Goal: Task Accomplishment & Management: Complete application form

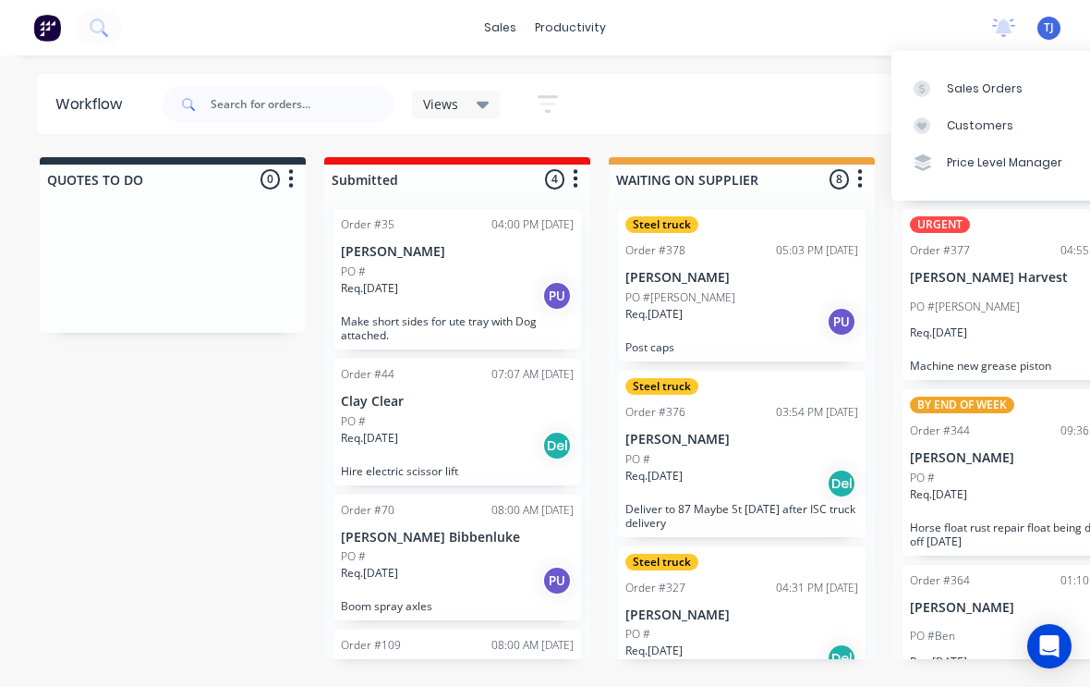
scroll to position [0, 412]
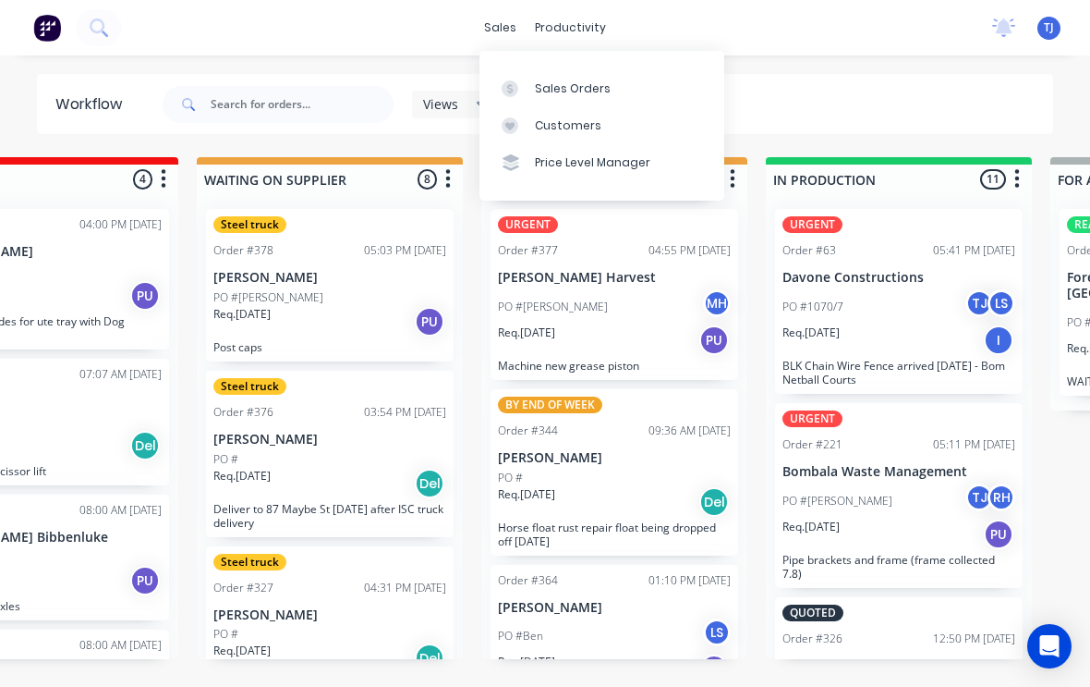
click at [579, 86] on div "Sales Orders" at bounding box center [573, 88] width 76 height 17
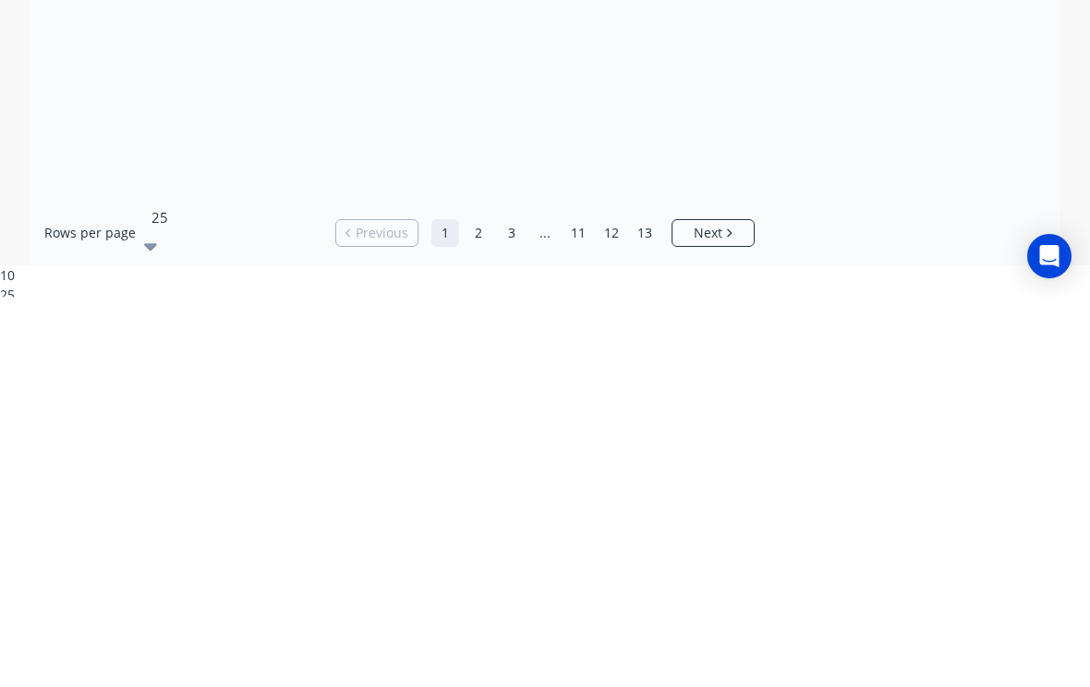
scroll to position [30, 0]
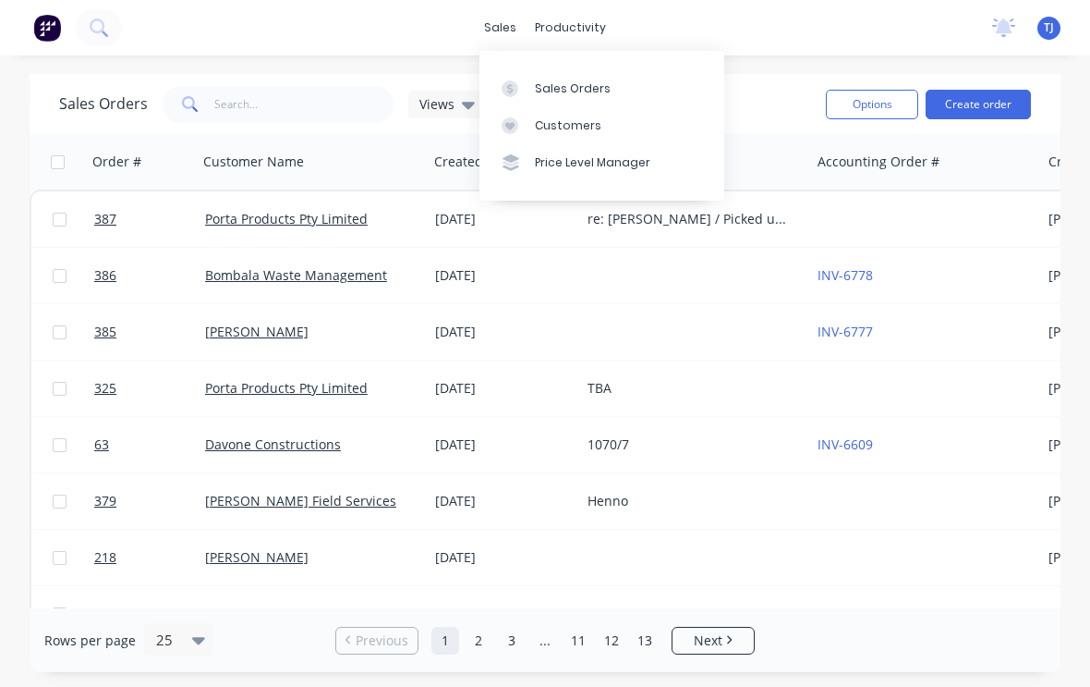
click at [592, 75] on link "Sales Orders" at bounding box center [602, 87] width 245 height 37
click at [995, 99] on button "Create order" at bounding box center [978, 105] width 105 height 30
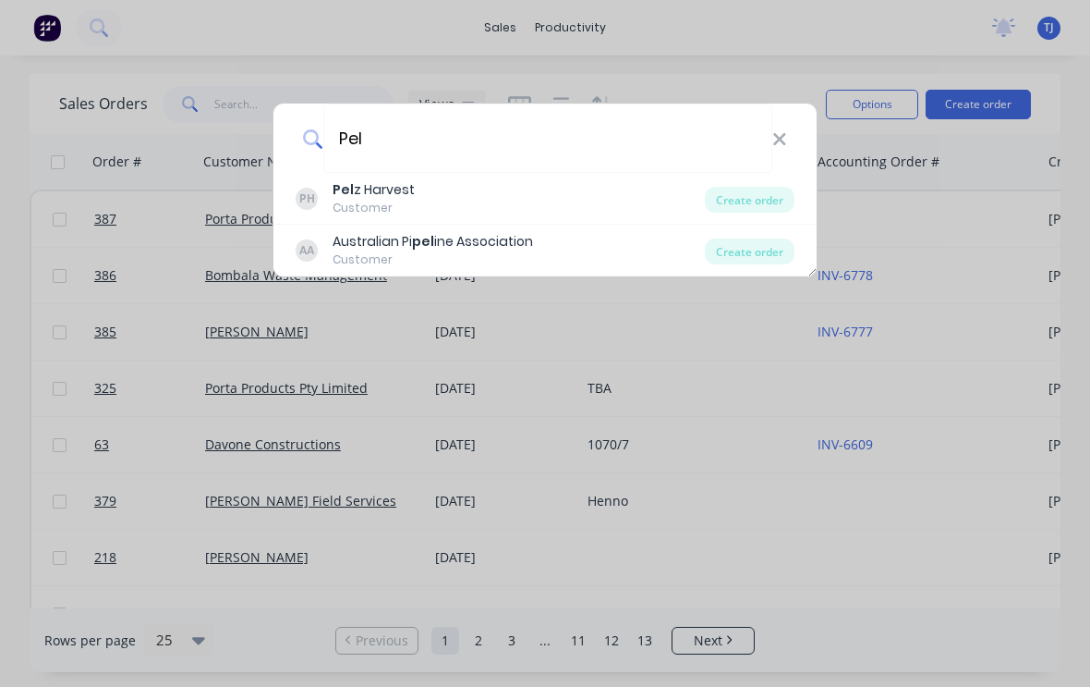
type input "Pel"
click at [771, 200] on div "Create order" at bounding box center [750, 200] width 90 height 26
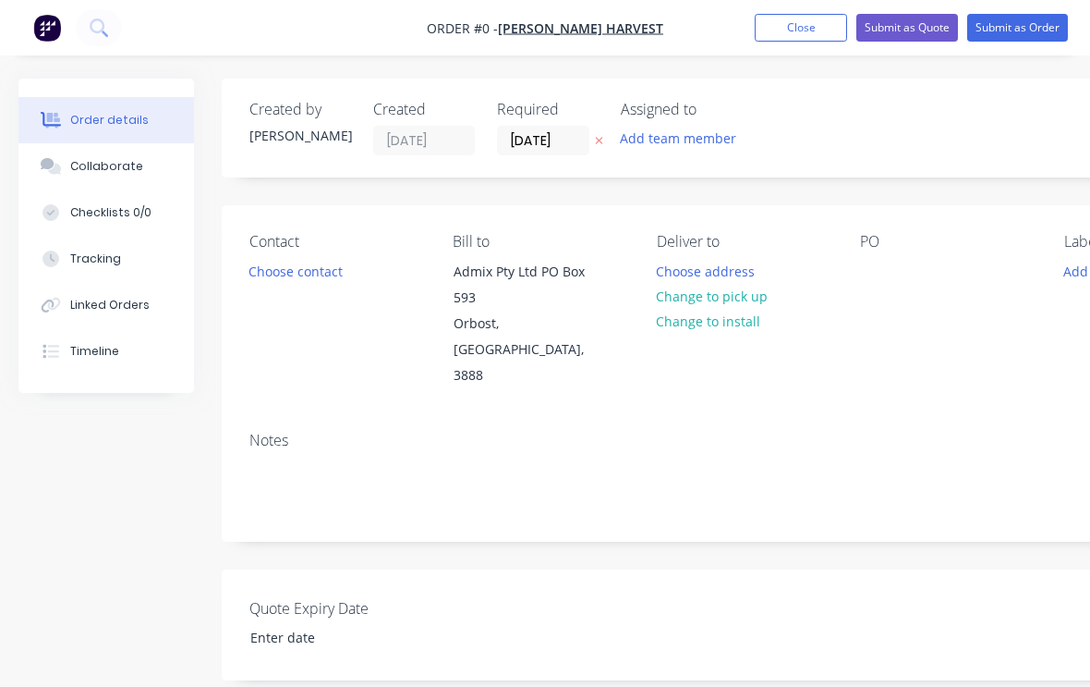
click at [749, 287] on button "Change to pick up" at bounding box center [712, 296] width 131 height 25
click at [866, 245] on div "PO" at bounding box center [947, 242] width 174 height 18
click at [868, 275] on div at bounding box center [875, 271] width 30 height 27
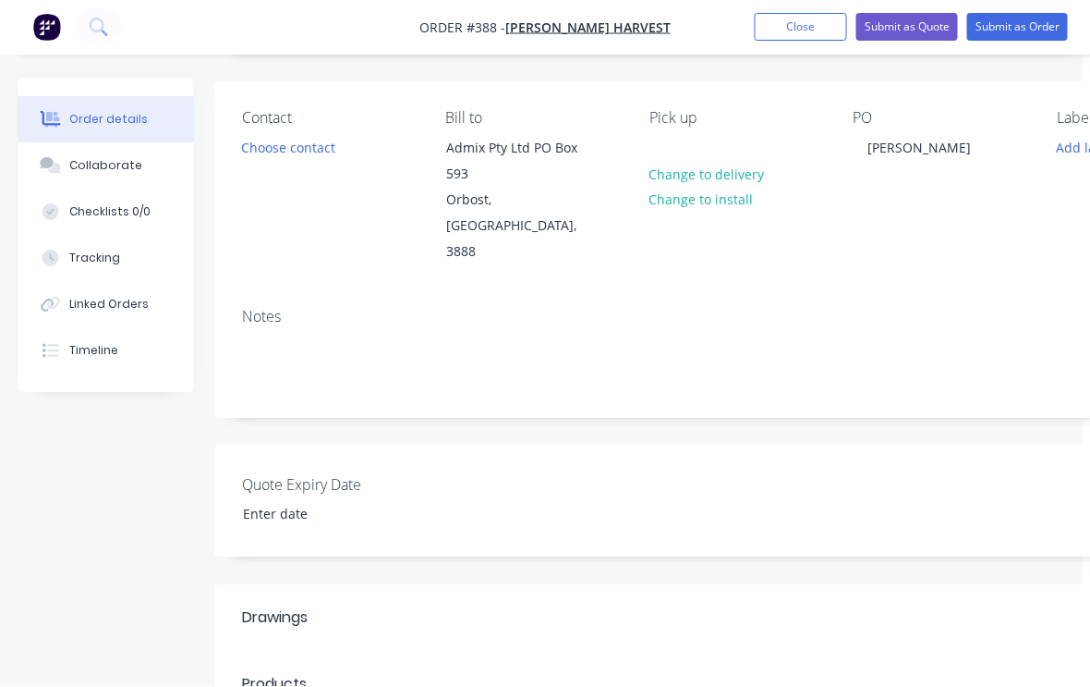
scroll to position [123, 0]
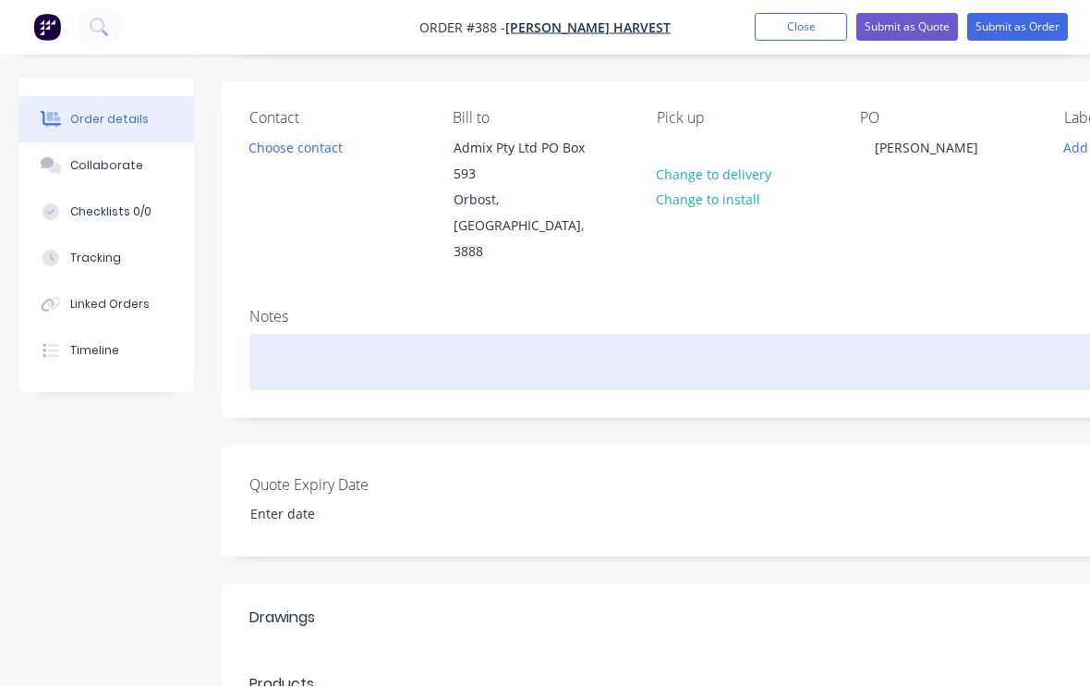
click at [511, 335] on div at bounding box center [744, 363] width 989 height 56
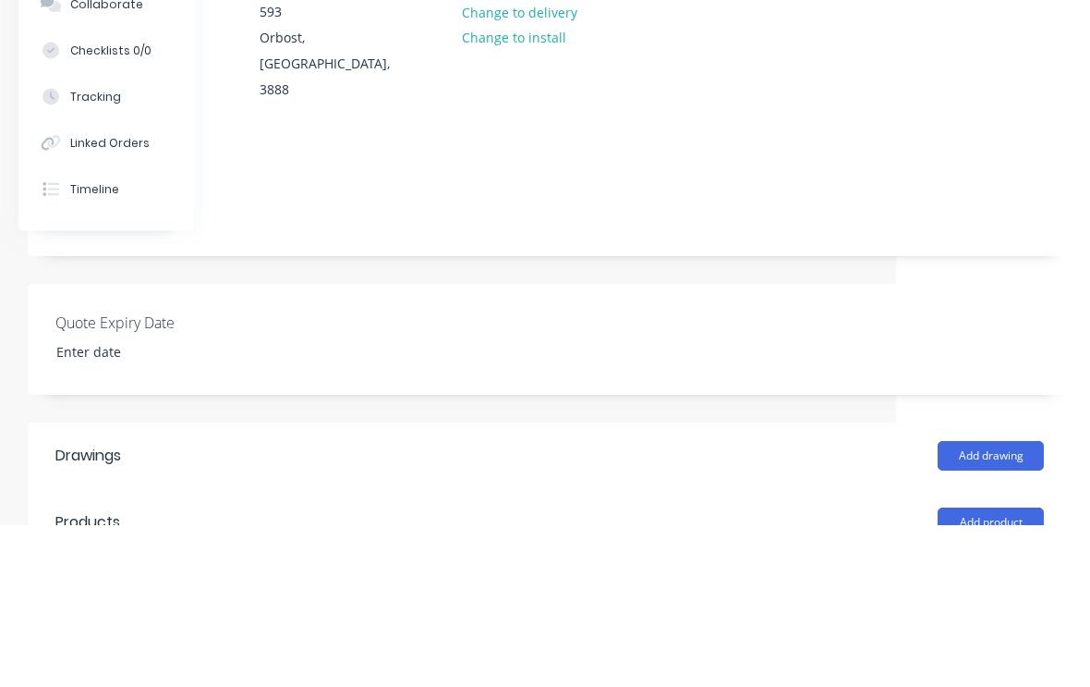
scroll to position [286, 194]
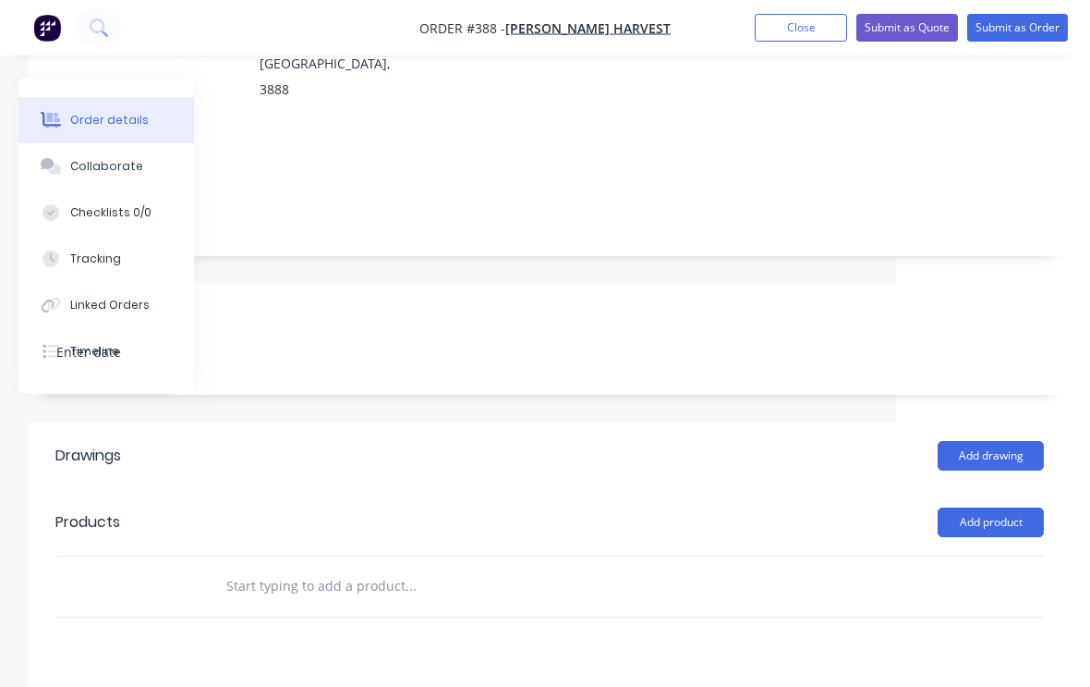
click at [363, 567] on input "text" at bounding box center [410, 585] width 370 height 37
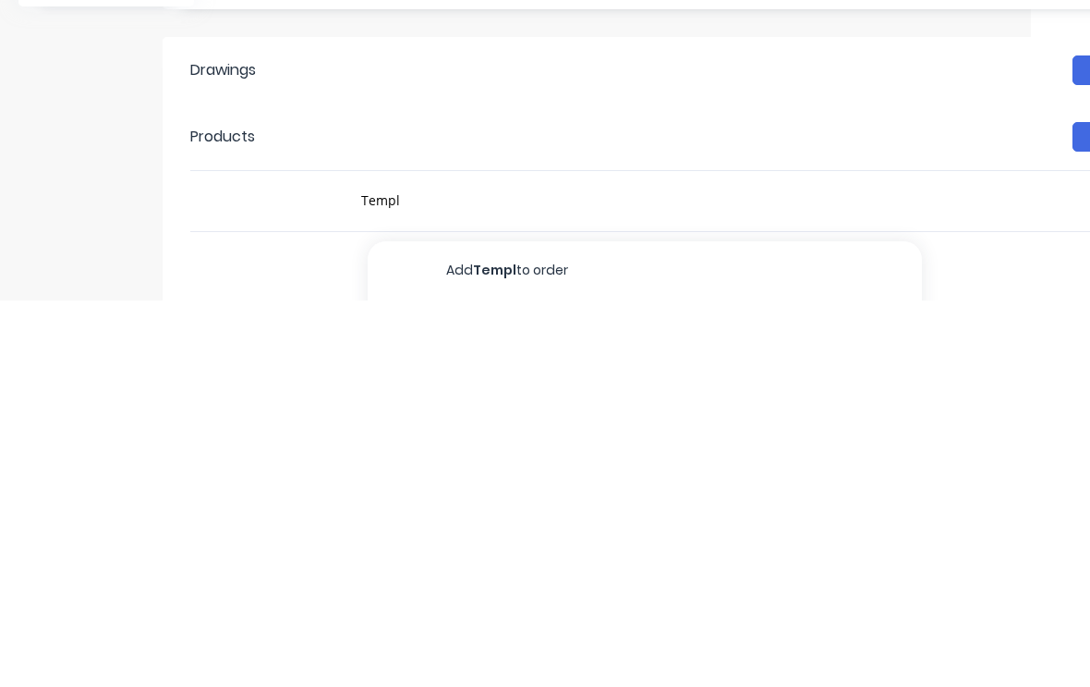
scroll to position [515, 59]
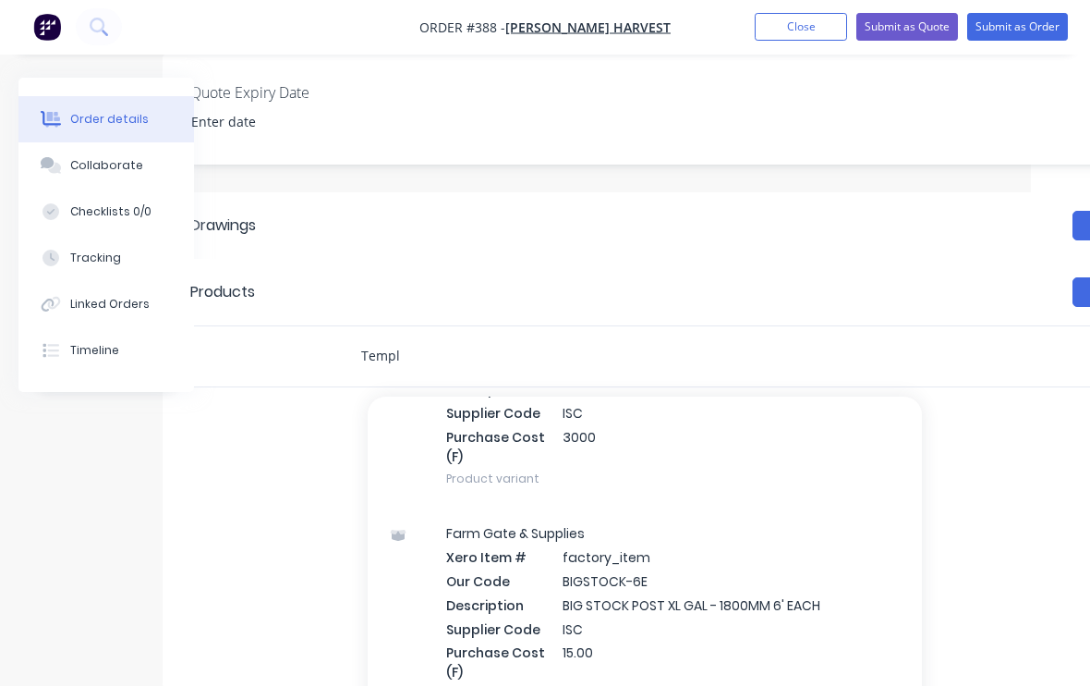
click at [445, 338] on input "Templ" at bounding box center [545, 356] width 370 height 37
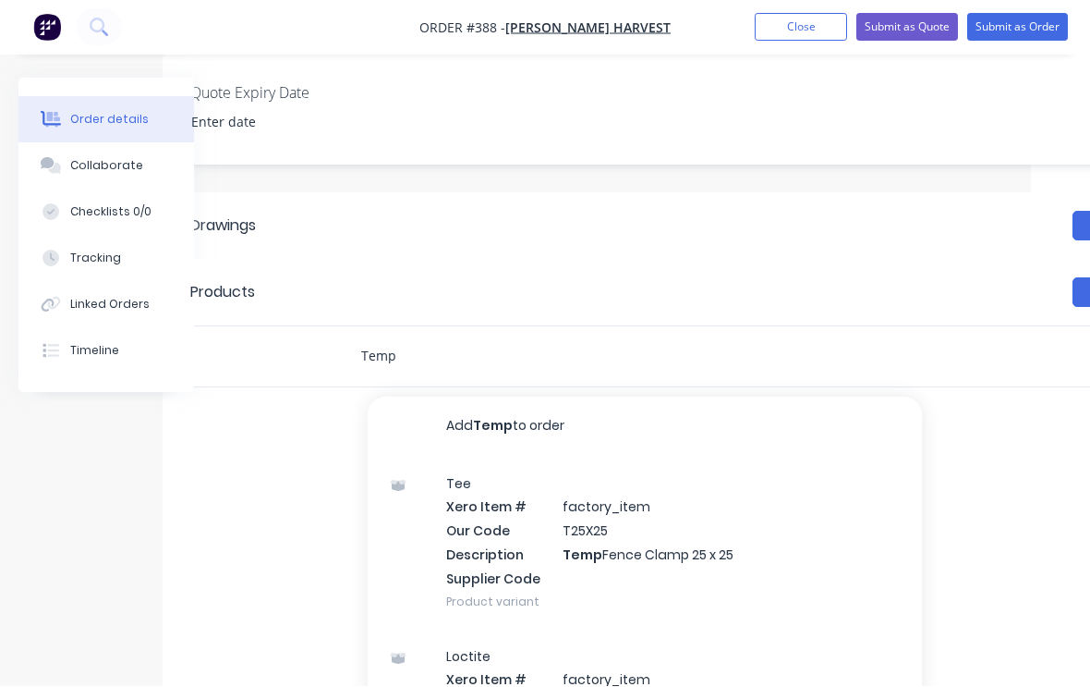
click at [421, 338] on input "Temp" at bounding box center [545, 356] width 370 height 37
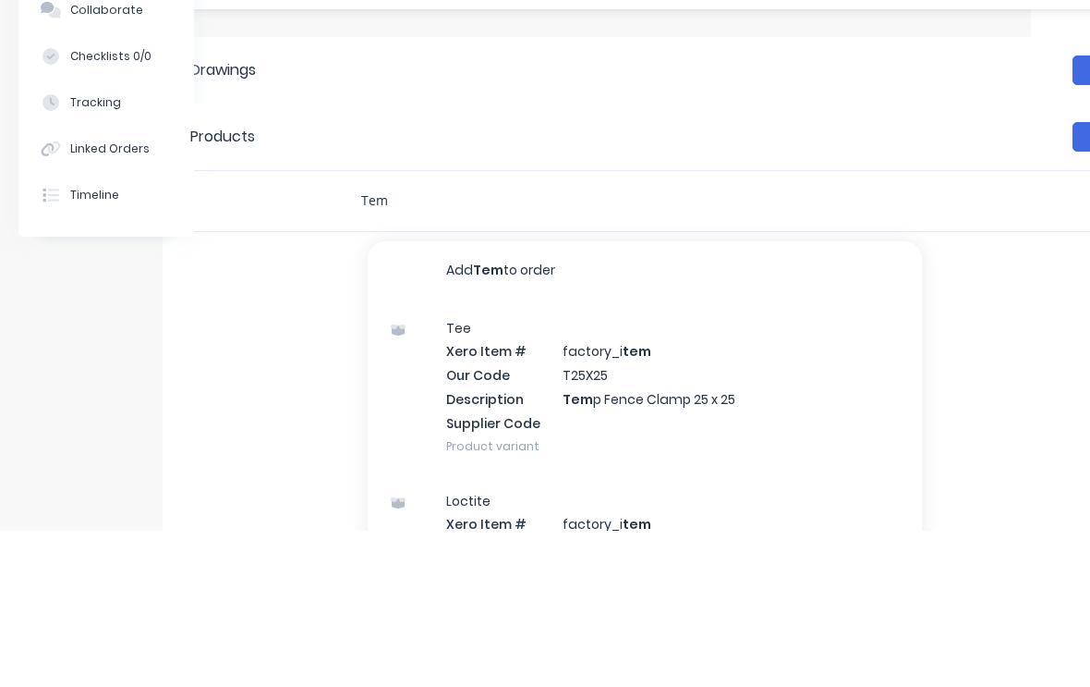
scroll to position [493, 59]
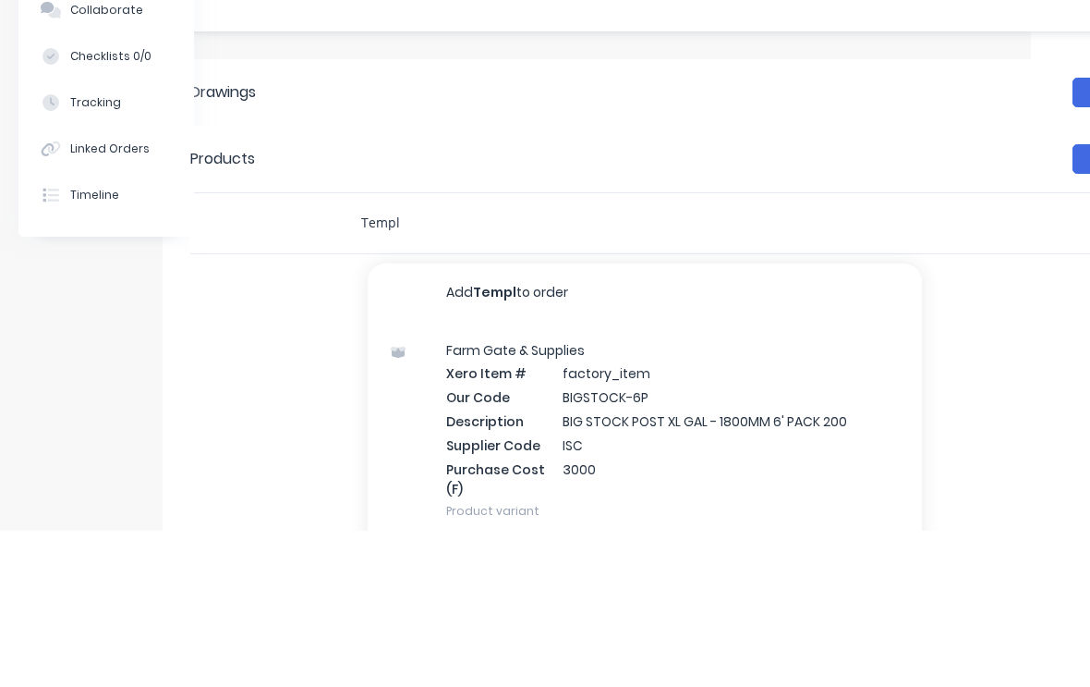
type input "Templ"
click at [507, 479] on div "Farm Gate & Supplies Xero Item # factory_item Our Code BIGSTOCK-6P Description …" at bounding box center [645, 587] width 554 height 216
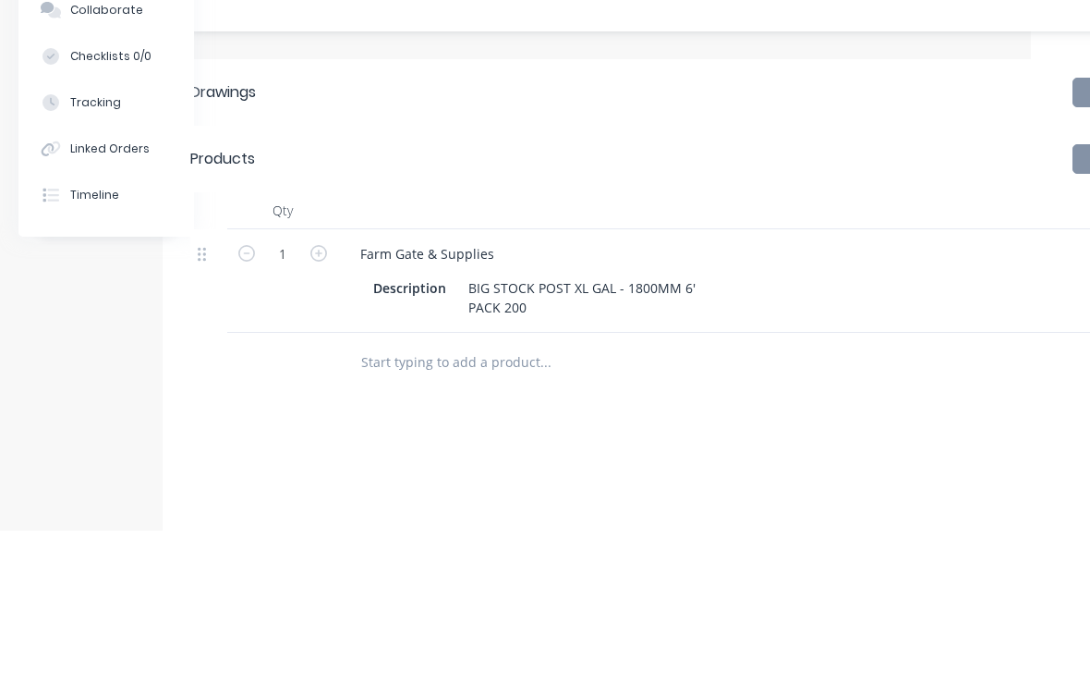
scroll to position [516, 59]
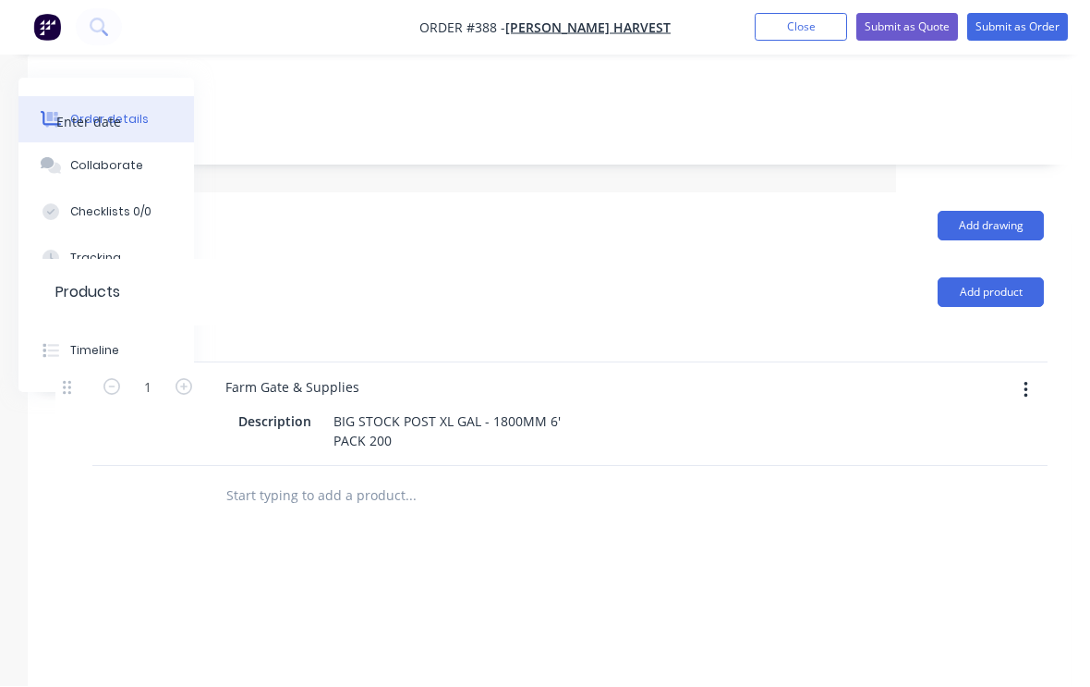
click at [1017, 374] on button "button" at bounding box center [1026, 390] width 43 height 33
click at [920, 536] on div "Delete" at bounding box center [960, 549] width 142 height 27
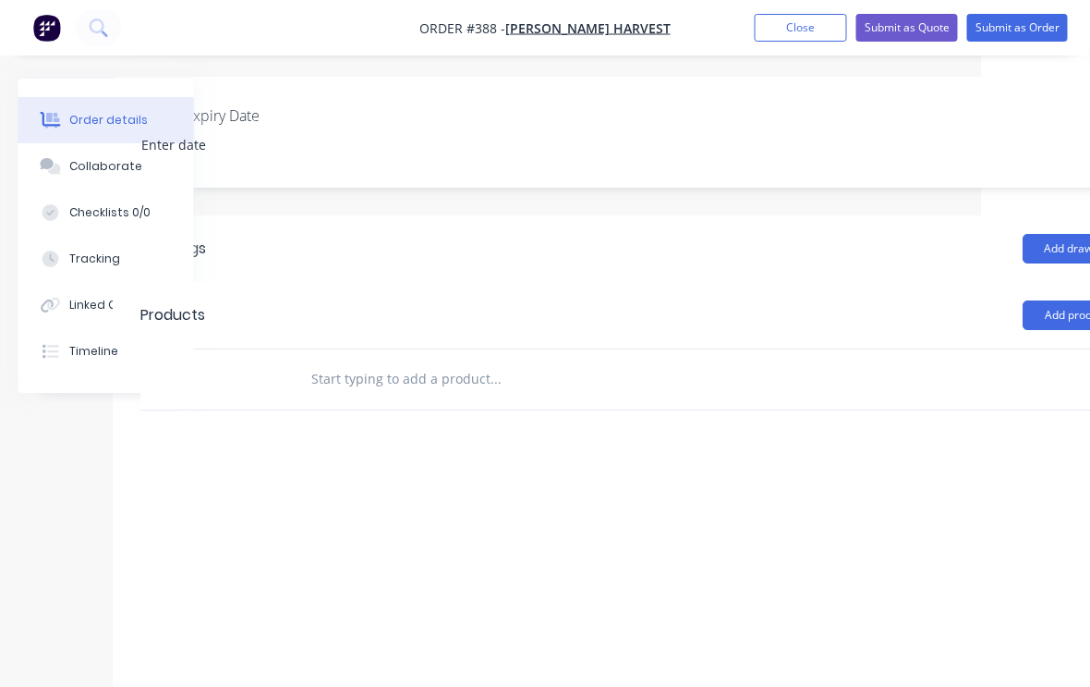
scroll to position [493, 0]
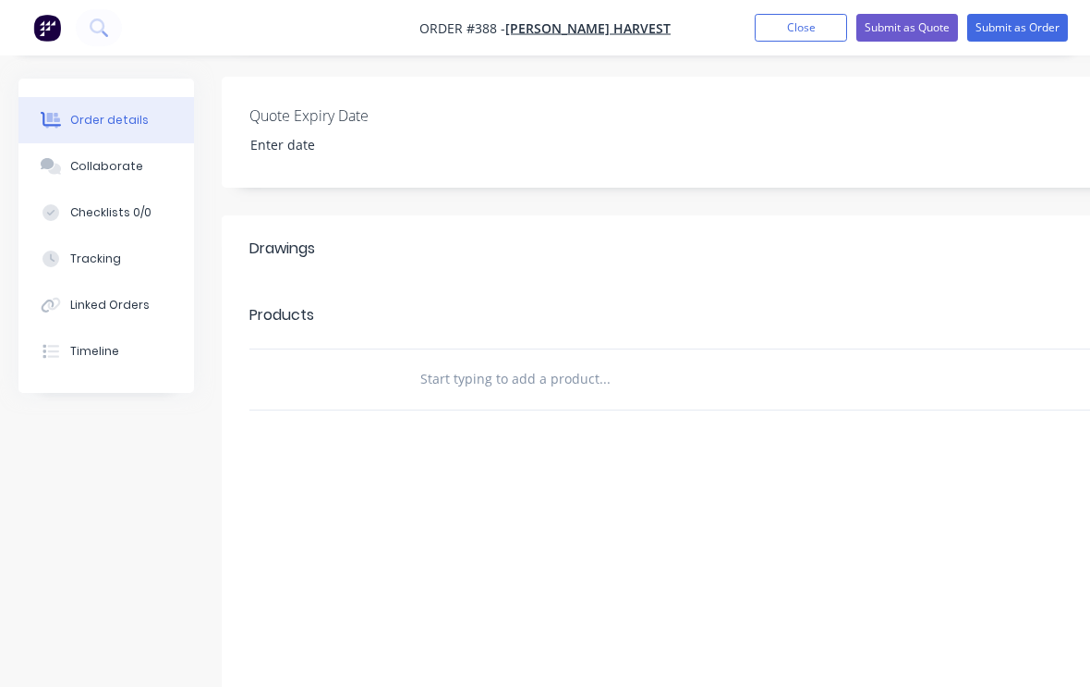
click at [543, 360] on input "text" at bounding box center [605, 378] width 370 height 37
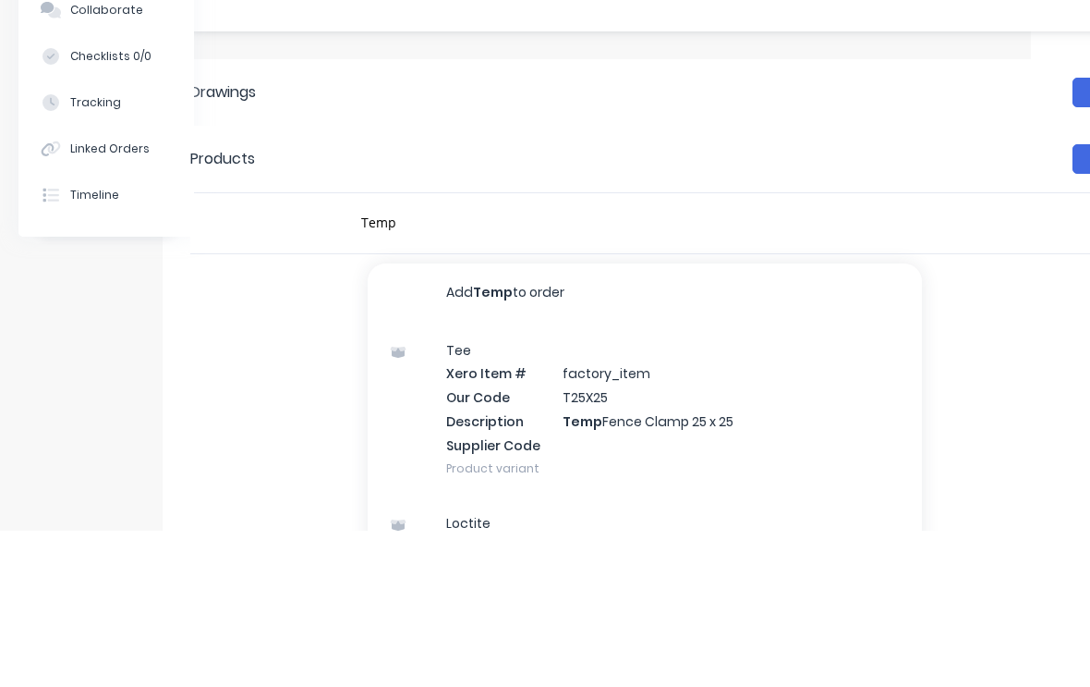
scroll to position [515, 59]
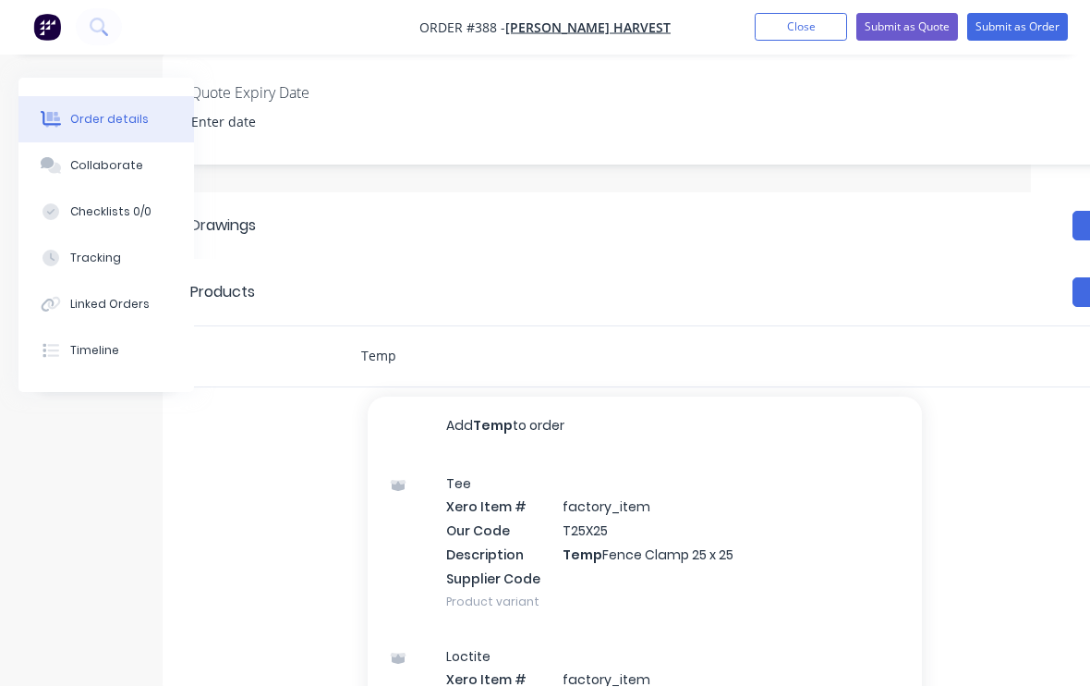
click at [420, 338] on input "Temp" at bounding box center [545, 356] width 370 height 37
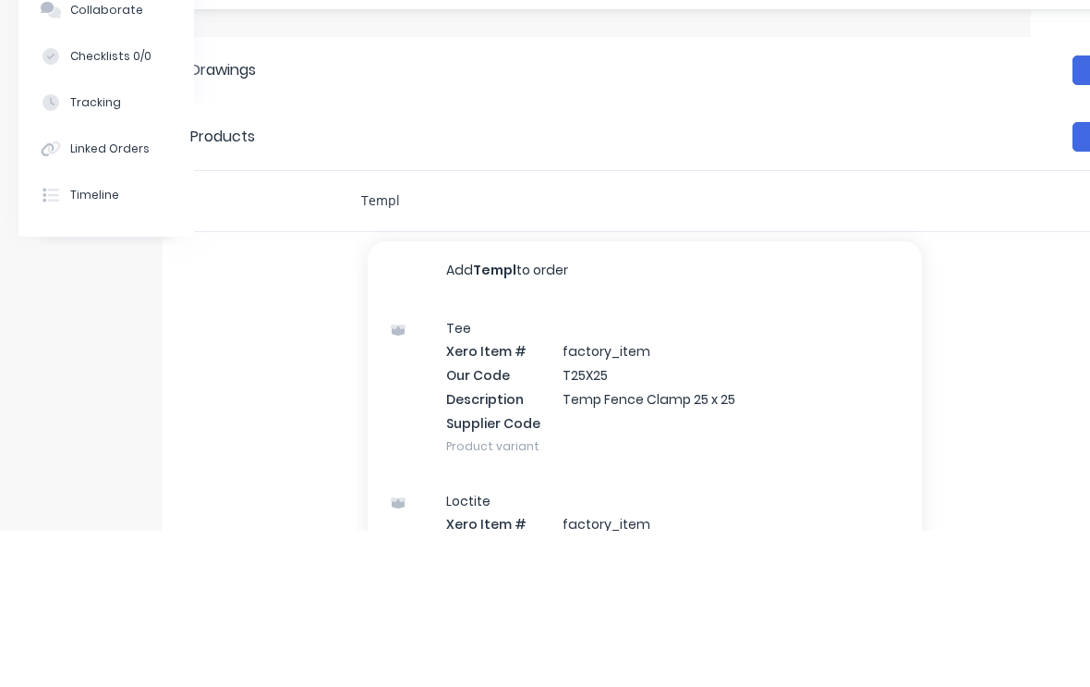
scroll to position [493, 59]
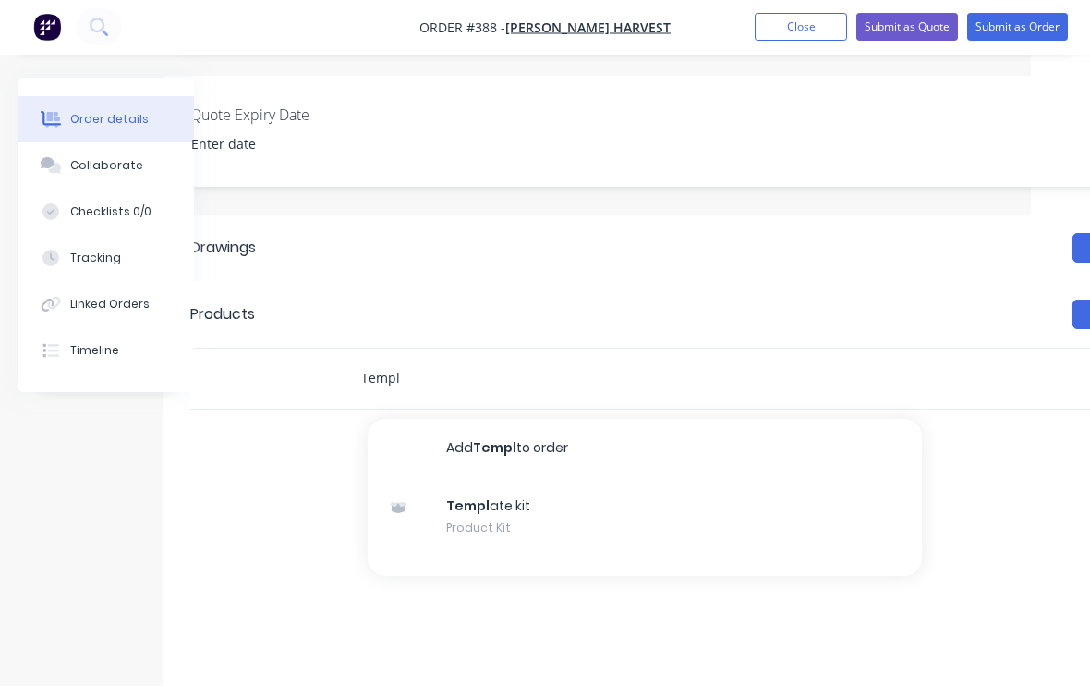
type input "Templ"
click at [482, 479] on div "Templ ate kit Product Kit" at bounding box center [645, 518] width 554 height 78
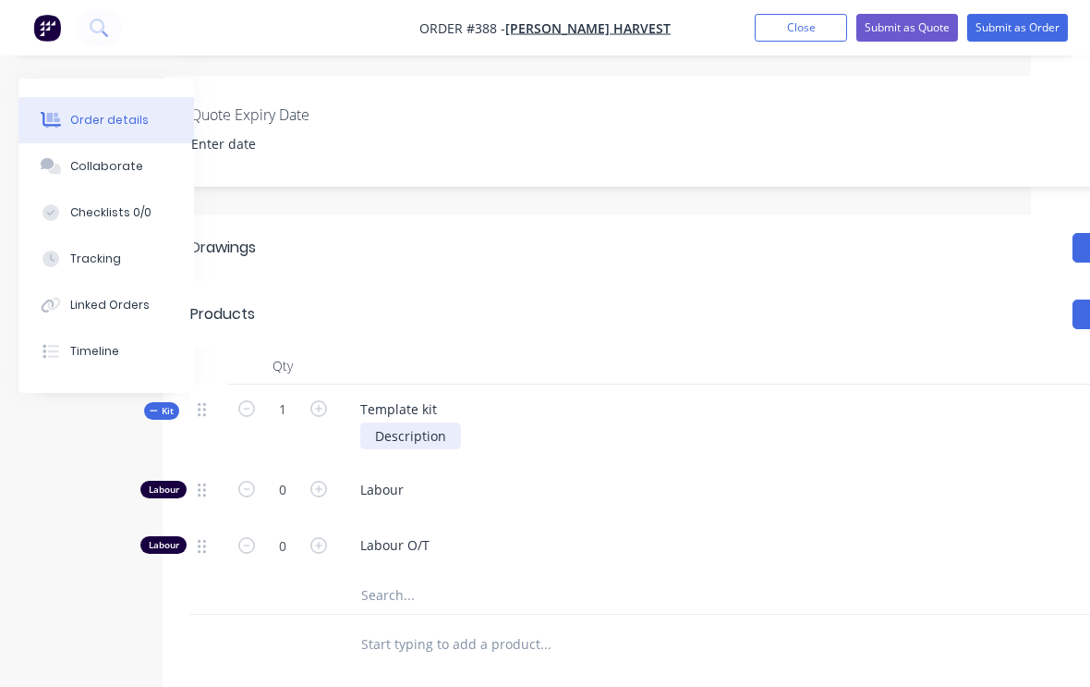
click at [457, 422] on div "Description" at bounding box center [410, 435] width 101 height 27
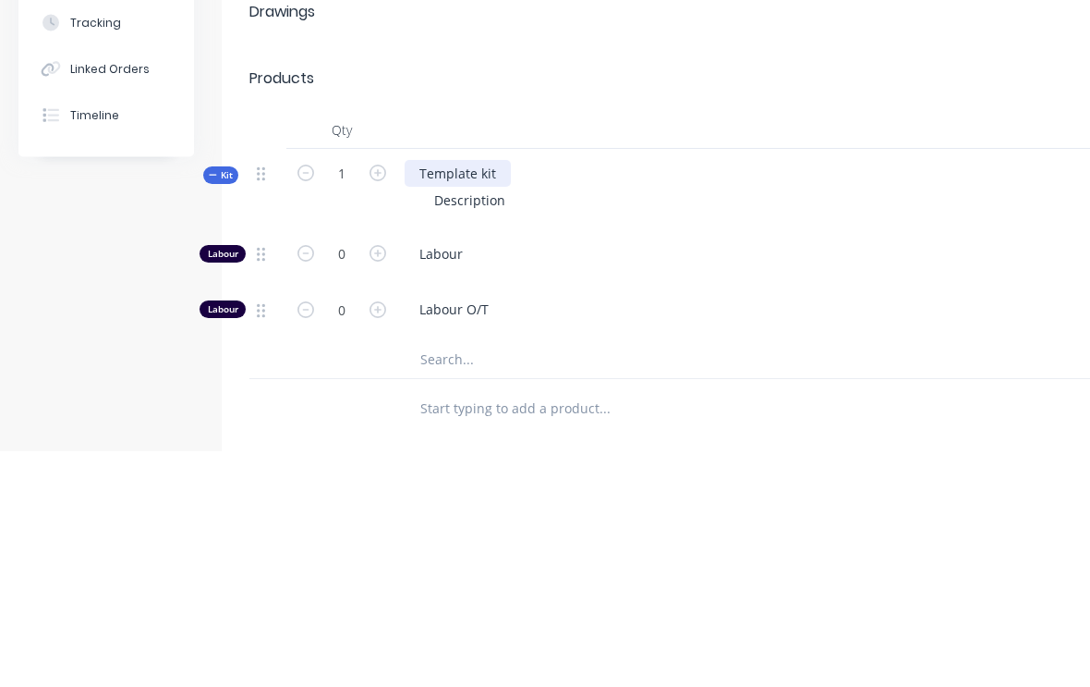
click at [494, 396] on div "Template kit" at bounding box center [458, 409] width 106 height 27
click at [496, 396] on div "Template kit" at bounding box center [458, 409] width 106 height 27
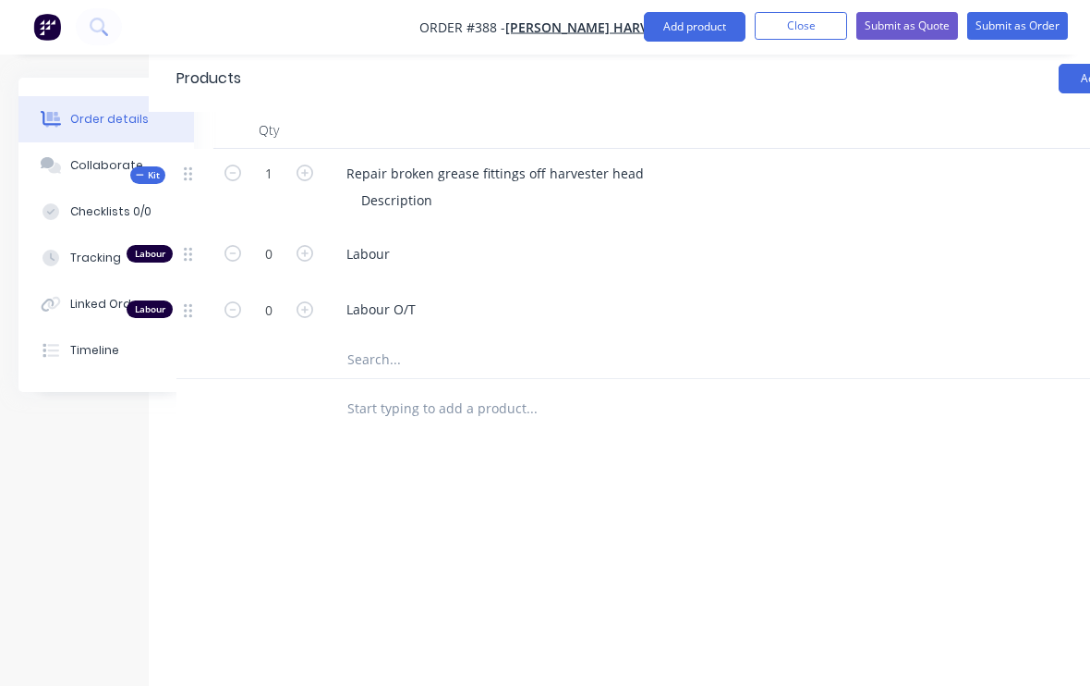
scroll to position [728, 194]
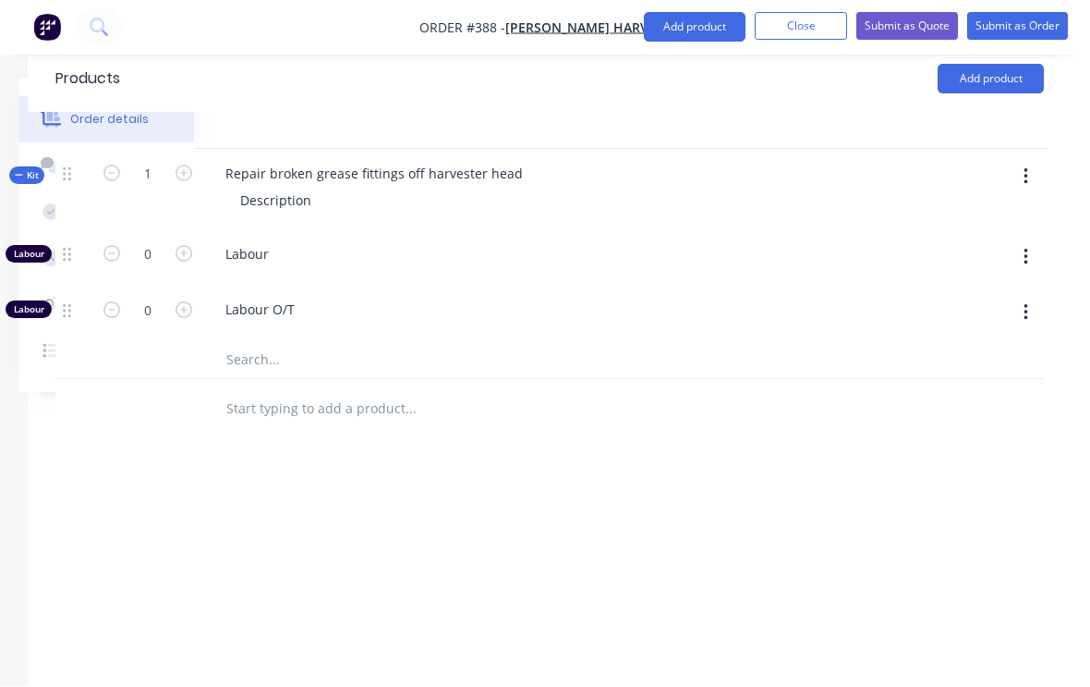
click at [1038, 161] on button "button" at bounding box center [1026, 177] width 43 height 33
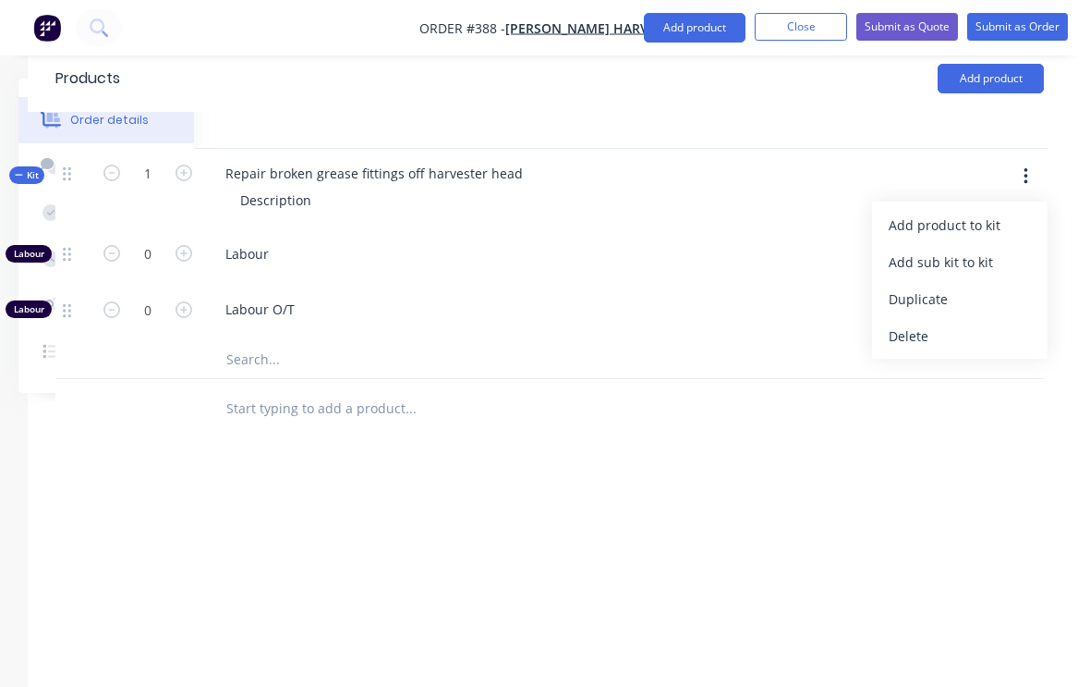
click at [958, 212] on div "Add product to kit" at bounding box center [960, 225] width 142 height 27
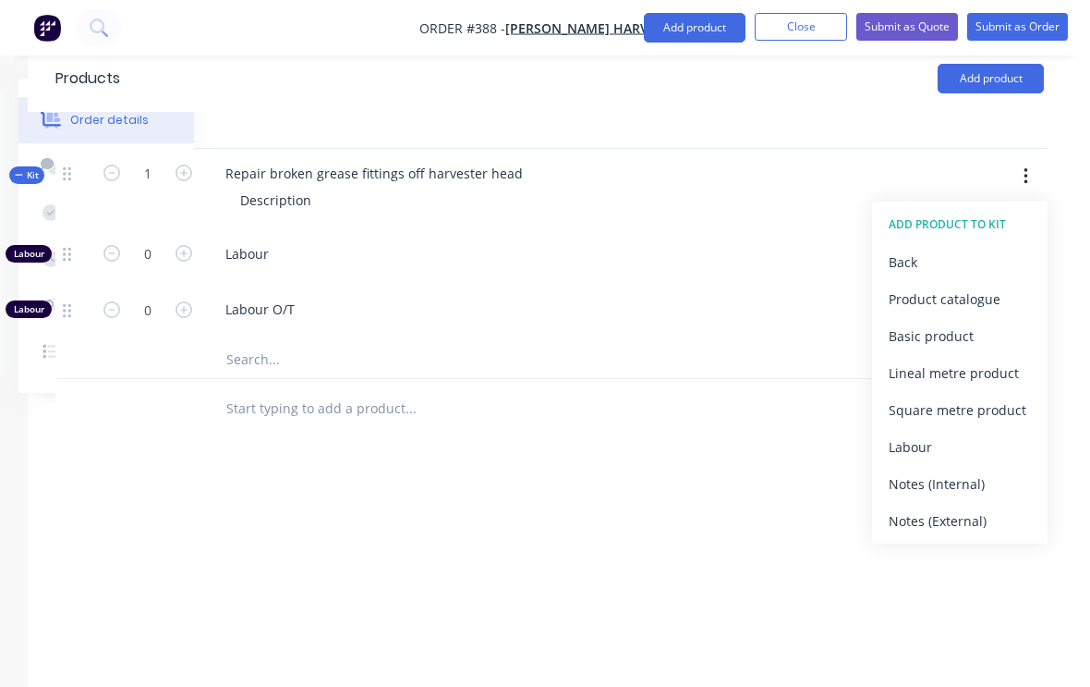
click at [970, 286] on div "Product catalogue" at bounding box center [960, 299] width 142 height 27
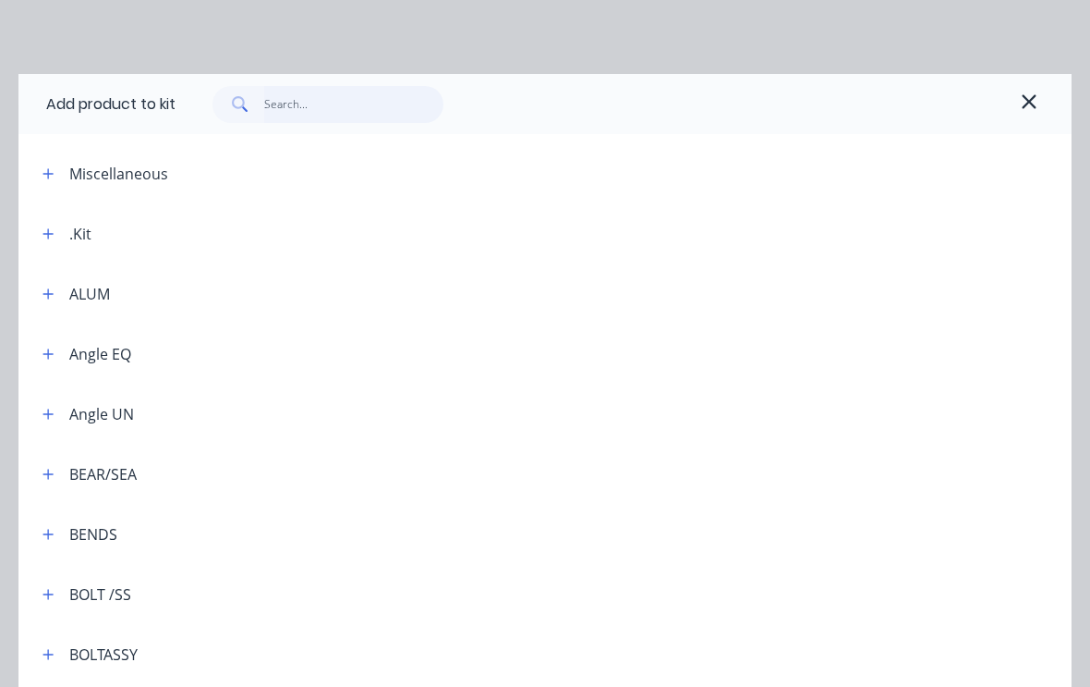
click at [350, 105] on input "text" at bounding box center [354, 104] width 180 height 37
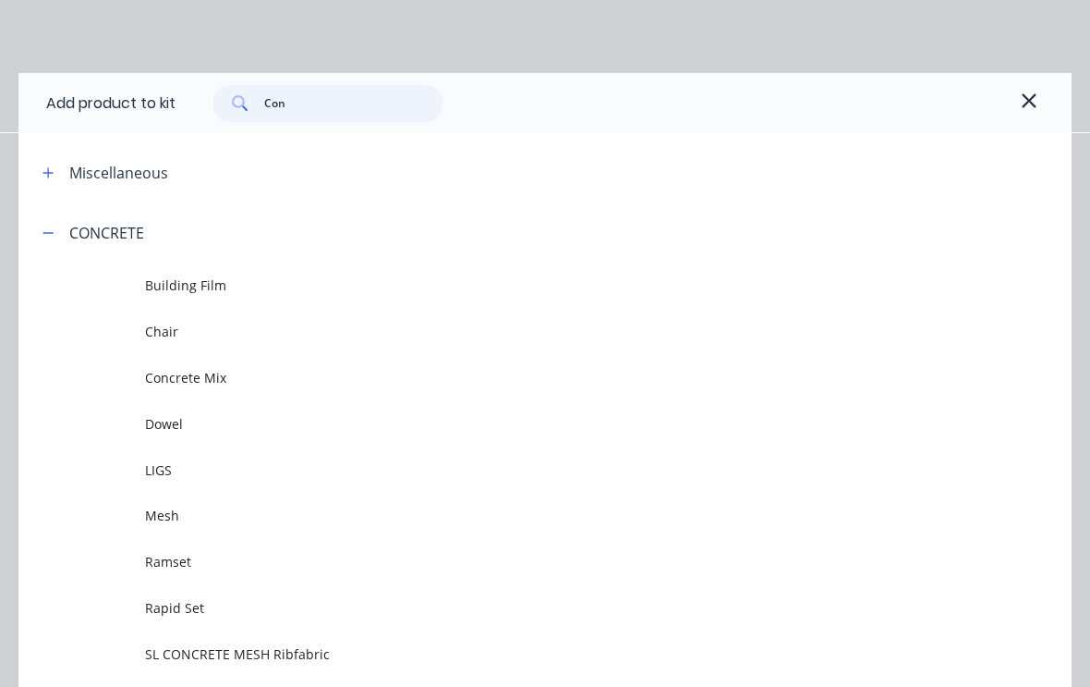
type input "Cons"
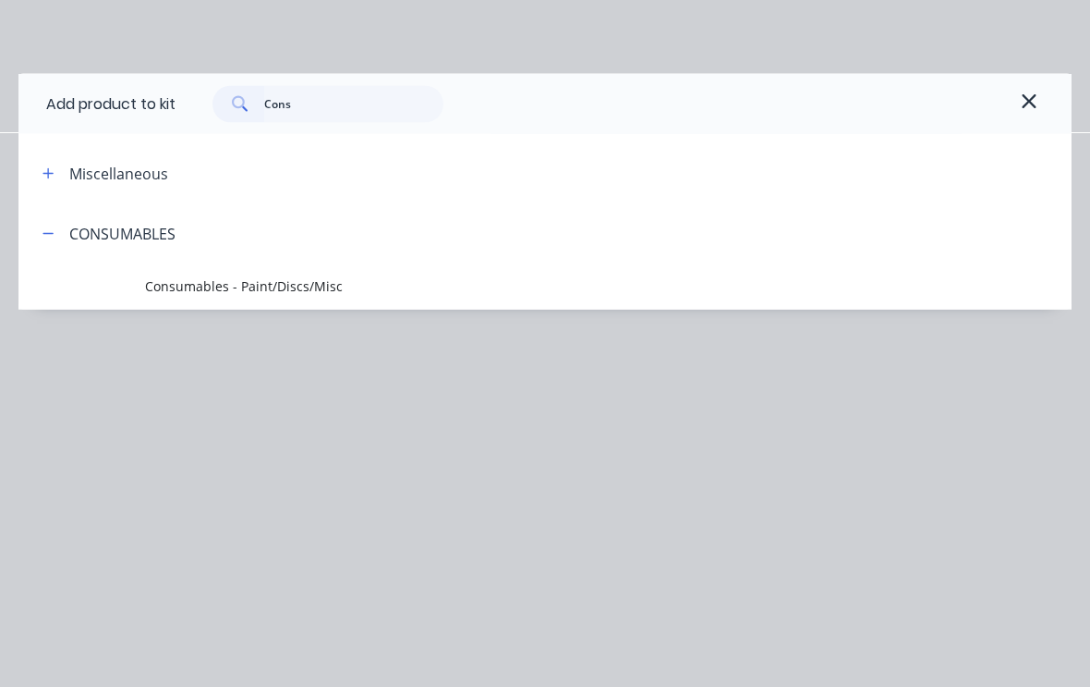
click at [310, 281] on span "Consumables - Paint/Discs/Misc" at bounding box center [516, 285] width 742 height 19
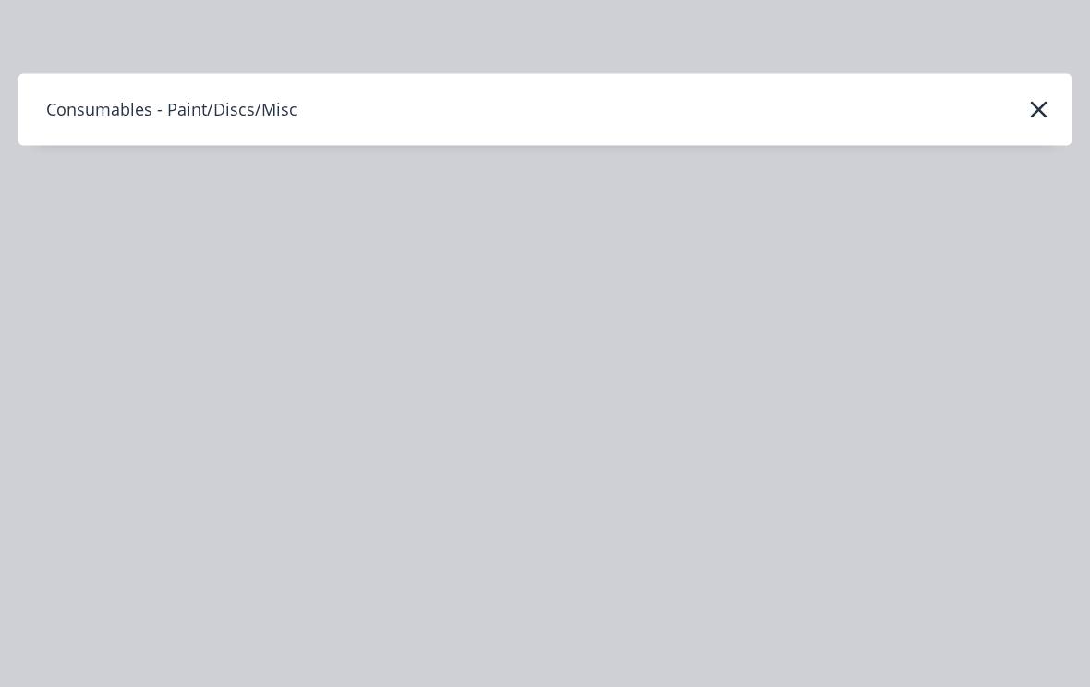
scroll to position [729, 194]
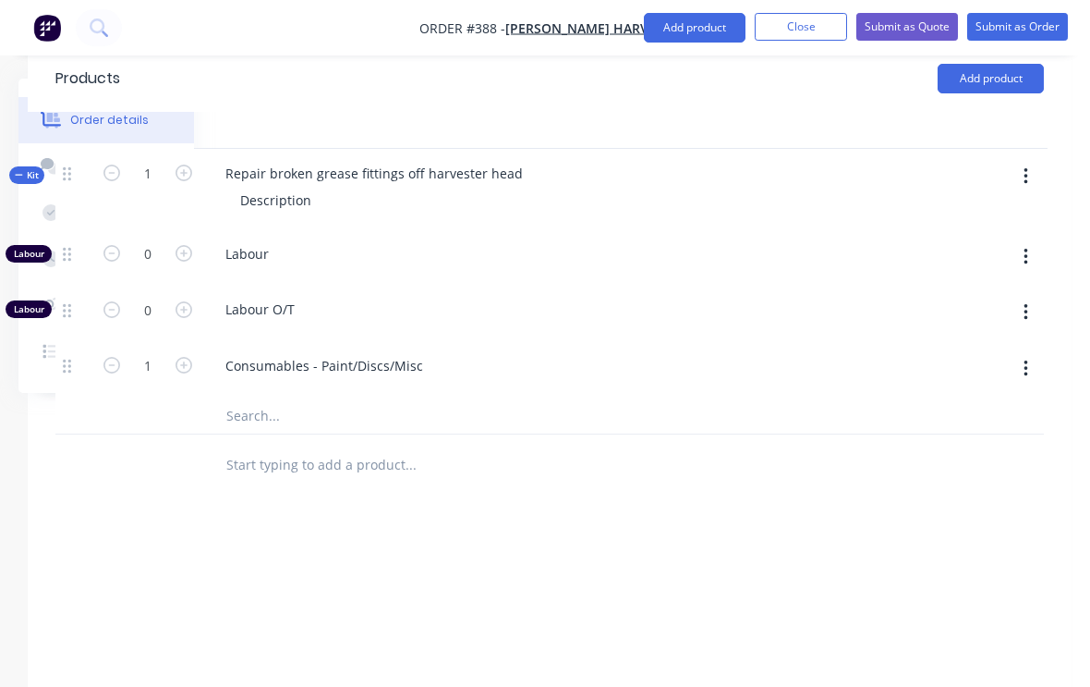
click at [187, 242] on button "button" at bounding box center [184, 251] width 24 height 19
type input "1"
click at [1022, 21] on button "Submit as Order" at bounding box center [1018, 27] width 101 height 28
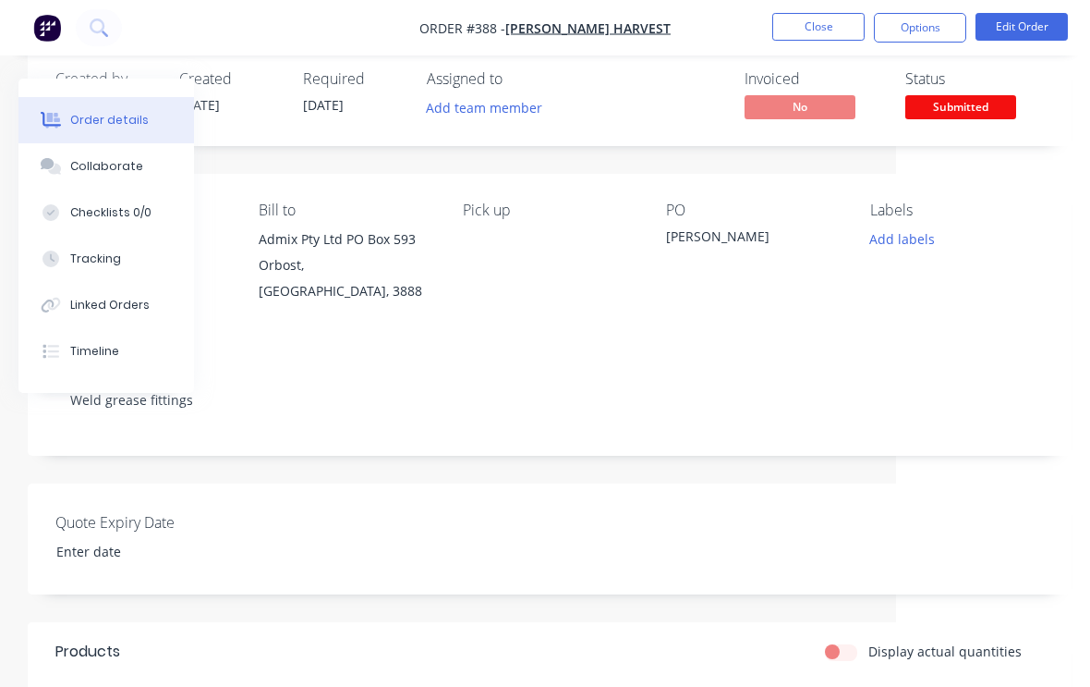
click at [909, 236] on button "Add labels" at bounding box center [901, 238] width 85 height 25
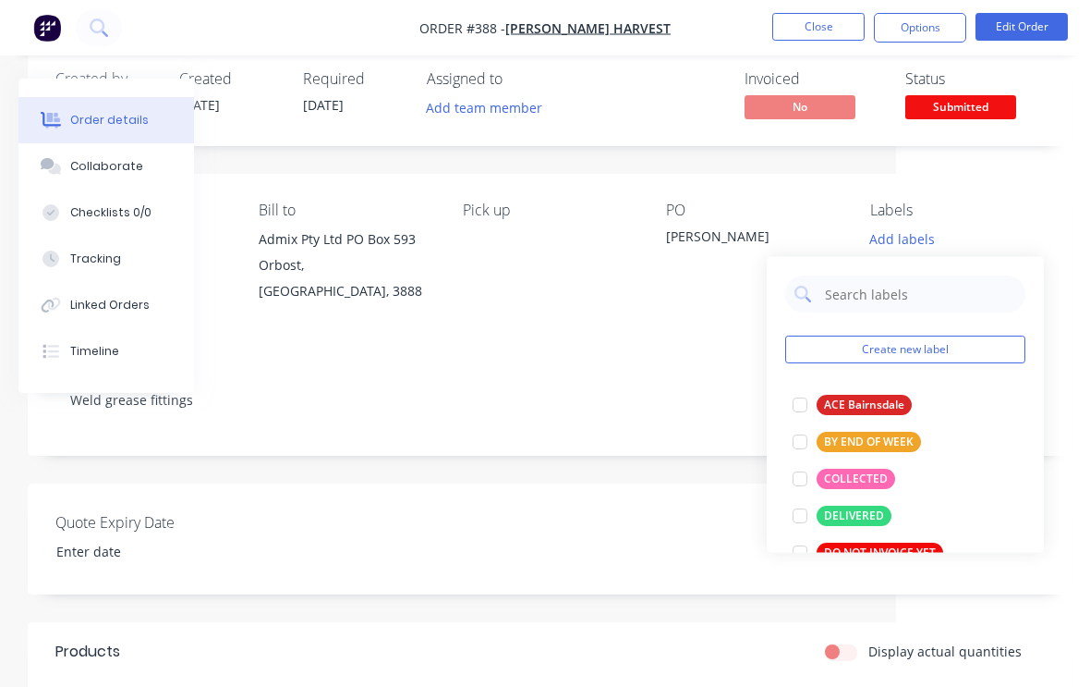
click at [805, 469] on div at bounding box center [800, 478] width 37 height 37
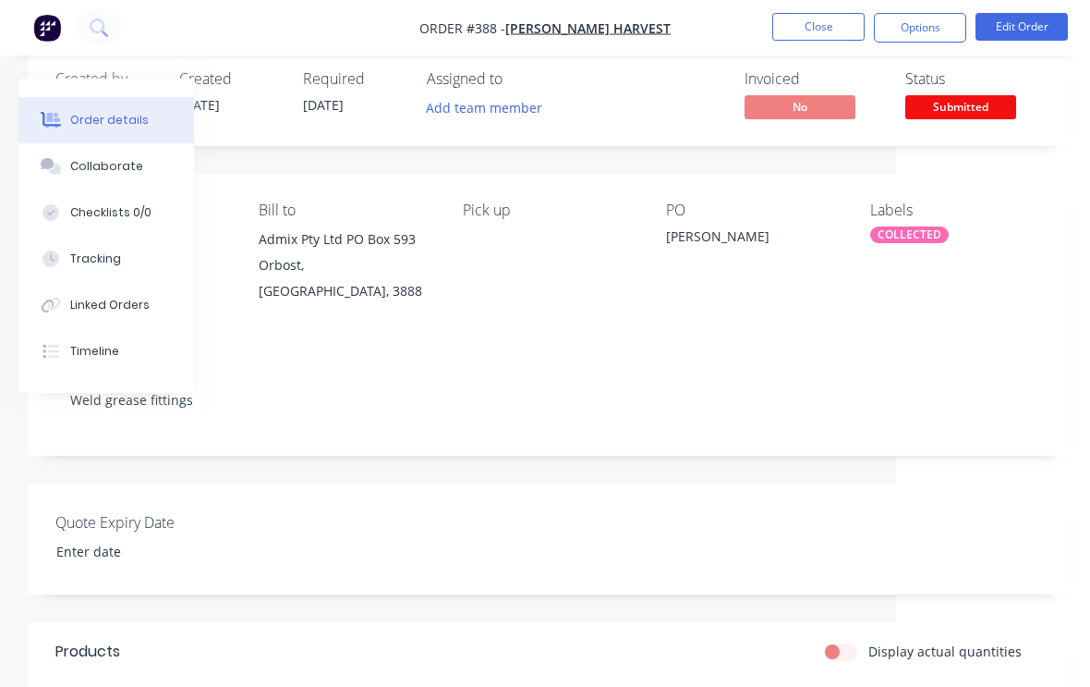
click at [675, 515] on div "Quote Expiry Date" at bounding box center [550, 538] width 1044 height 111
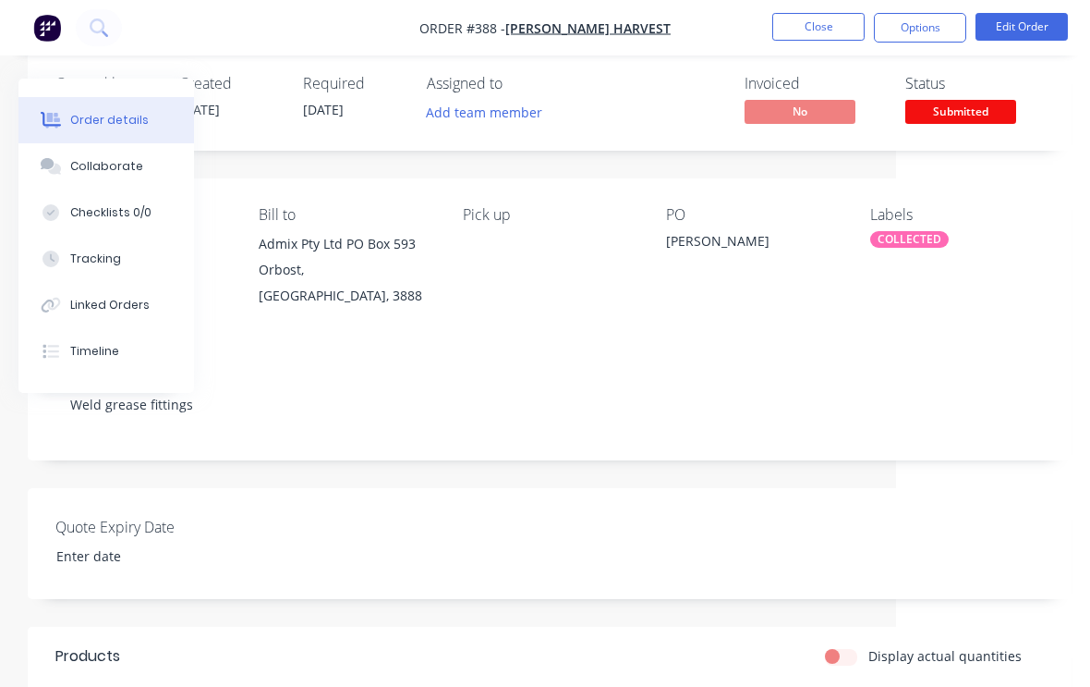
scroll to position [0, 194]
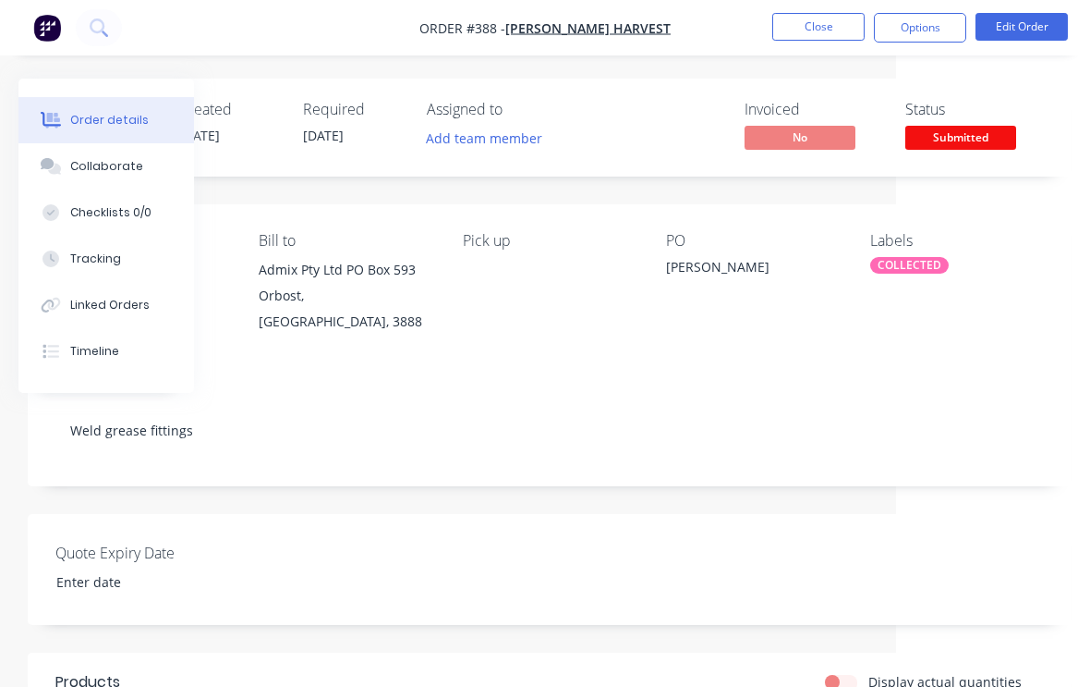
click at [811, 26] on button "Close" at bounding box center [819, 27] width 92 height 28
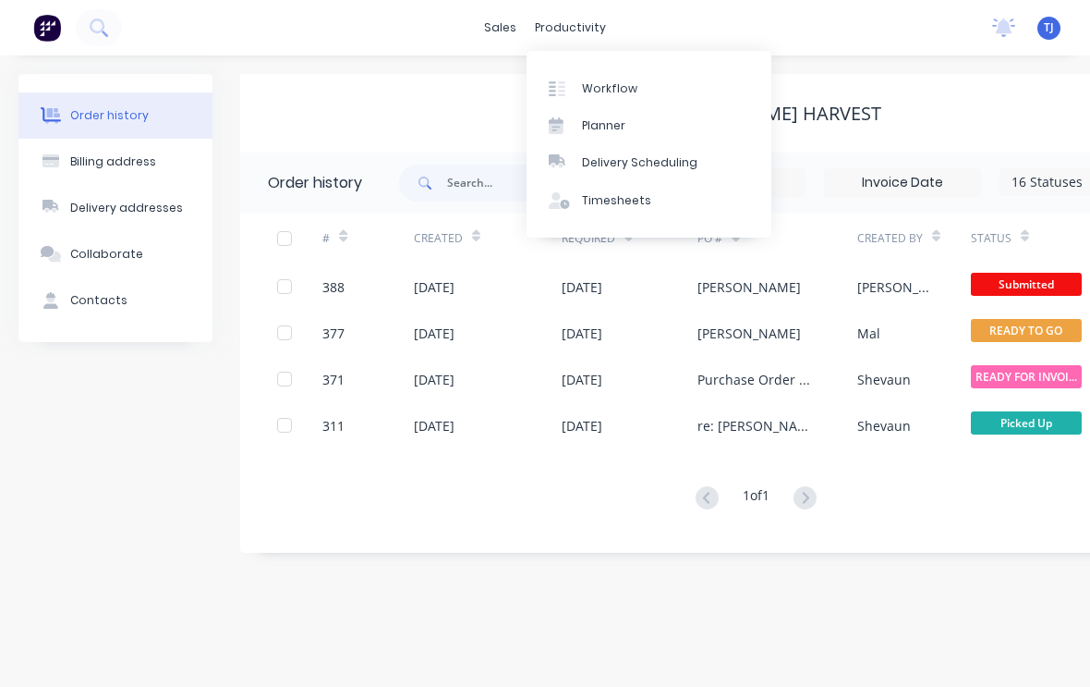
click at [641, 88] on link "Workflow" at bounding box center [649, 87] width 245 height 37
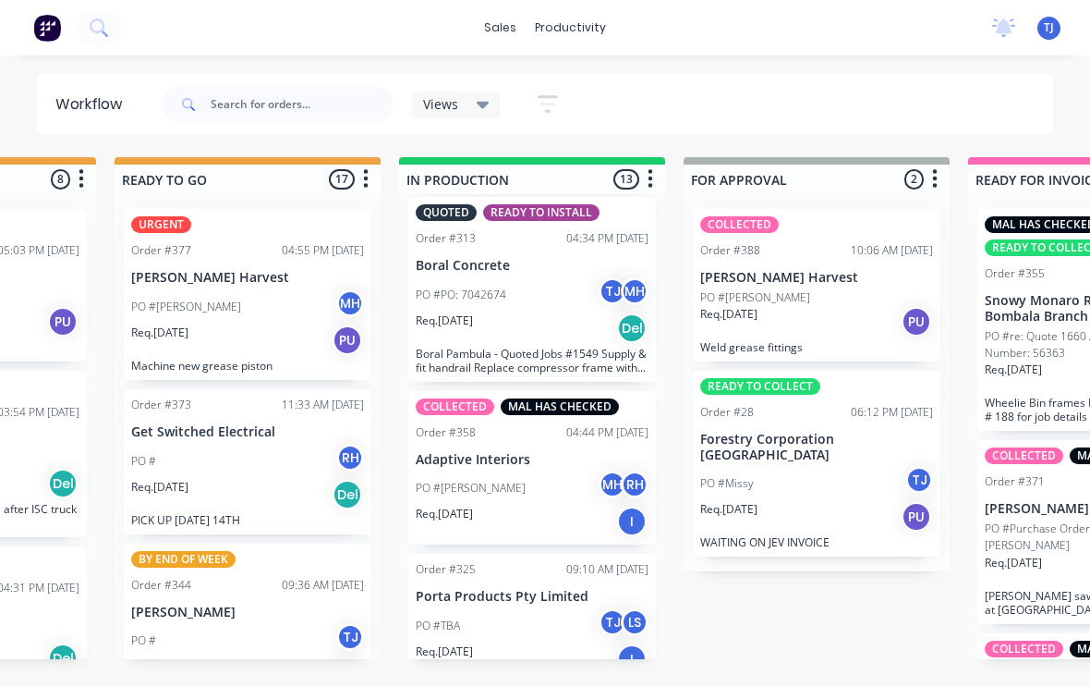
scroll to position [1784, 0]
click at [527, 644] on div "Req. [DATE] I" at bounding box center [532, 659] width 233 height 31
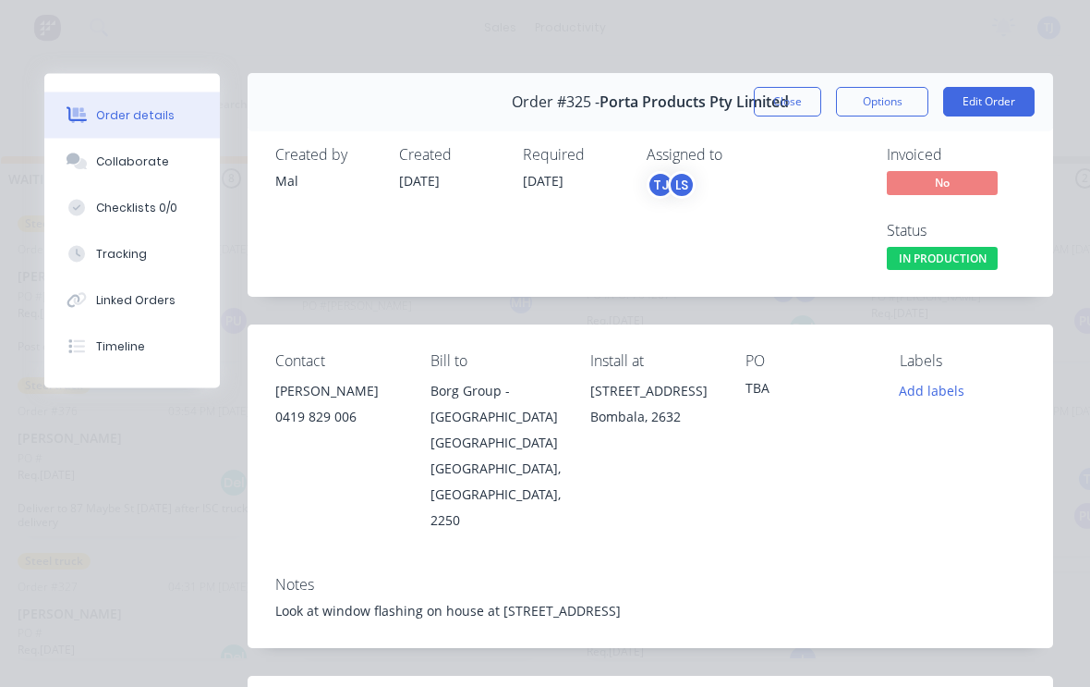
scroll to position [0, 0]
click at [1000, 91] on button "Edit Order" at bounding box center [989, 103] width 91 height 30
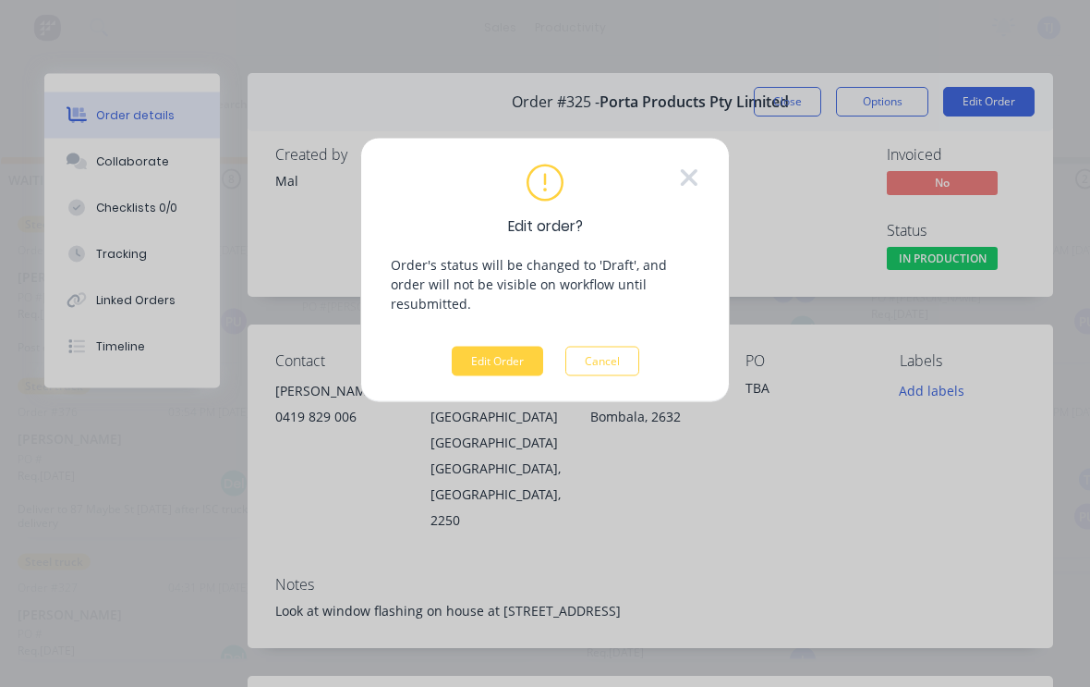
scroll to position [3, 608]
click at [497, 347] on button "Edit Order" at bounding box center [497, 362] width 91 height 30
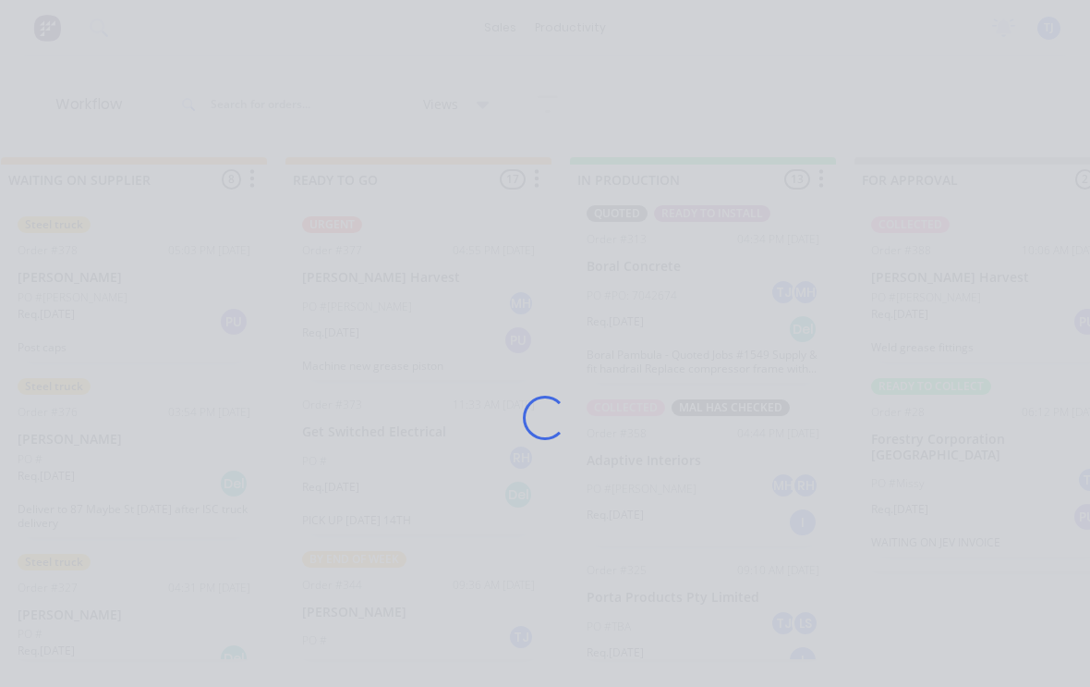
scroll to position [3, 0]
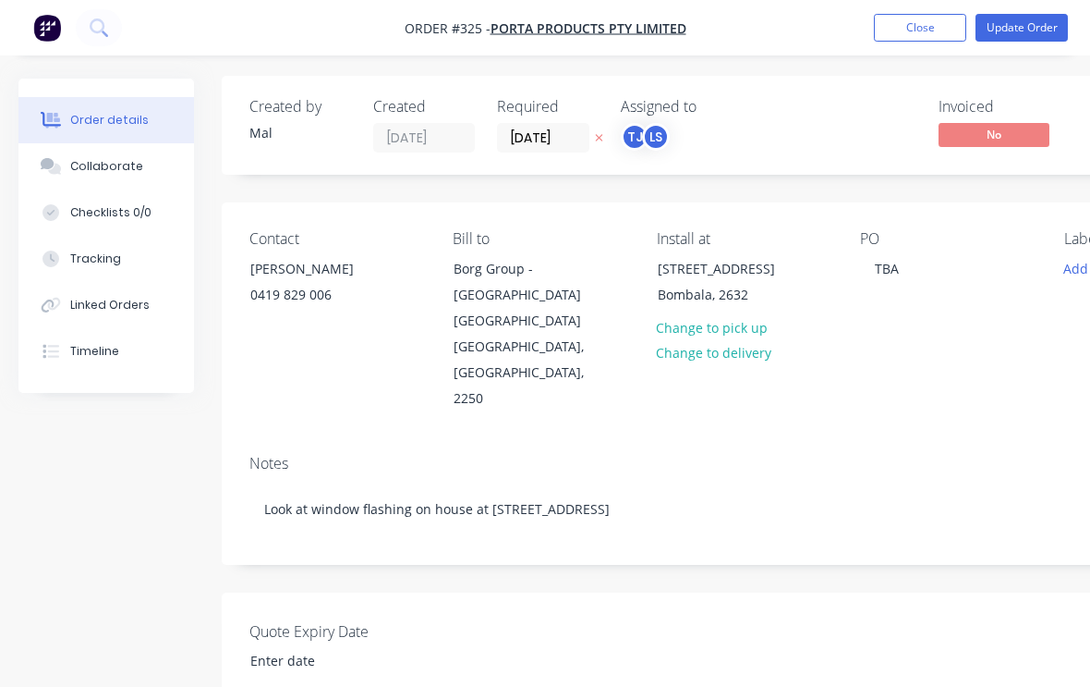
click at [1024, 29] on button "Update Order" at bounding box center [1022, 28] width 92 height 28
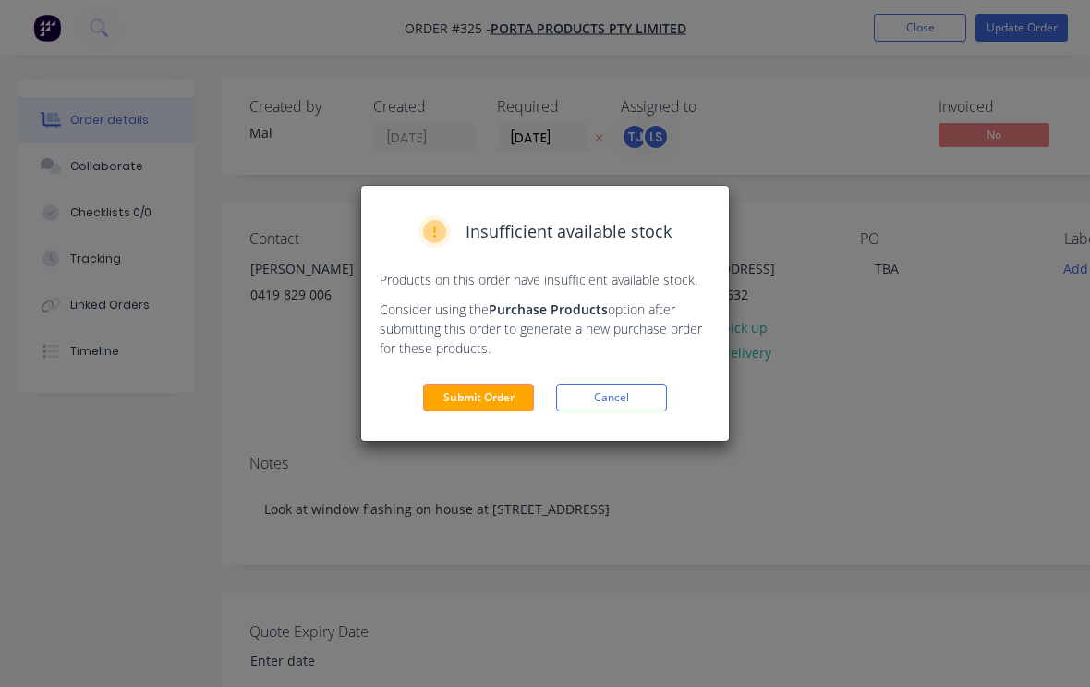
click at [481, 390] on button "Submit Order" at bounding box center [478, 398] width 111 height 28
